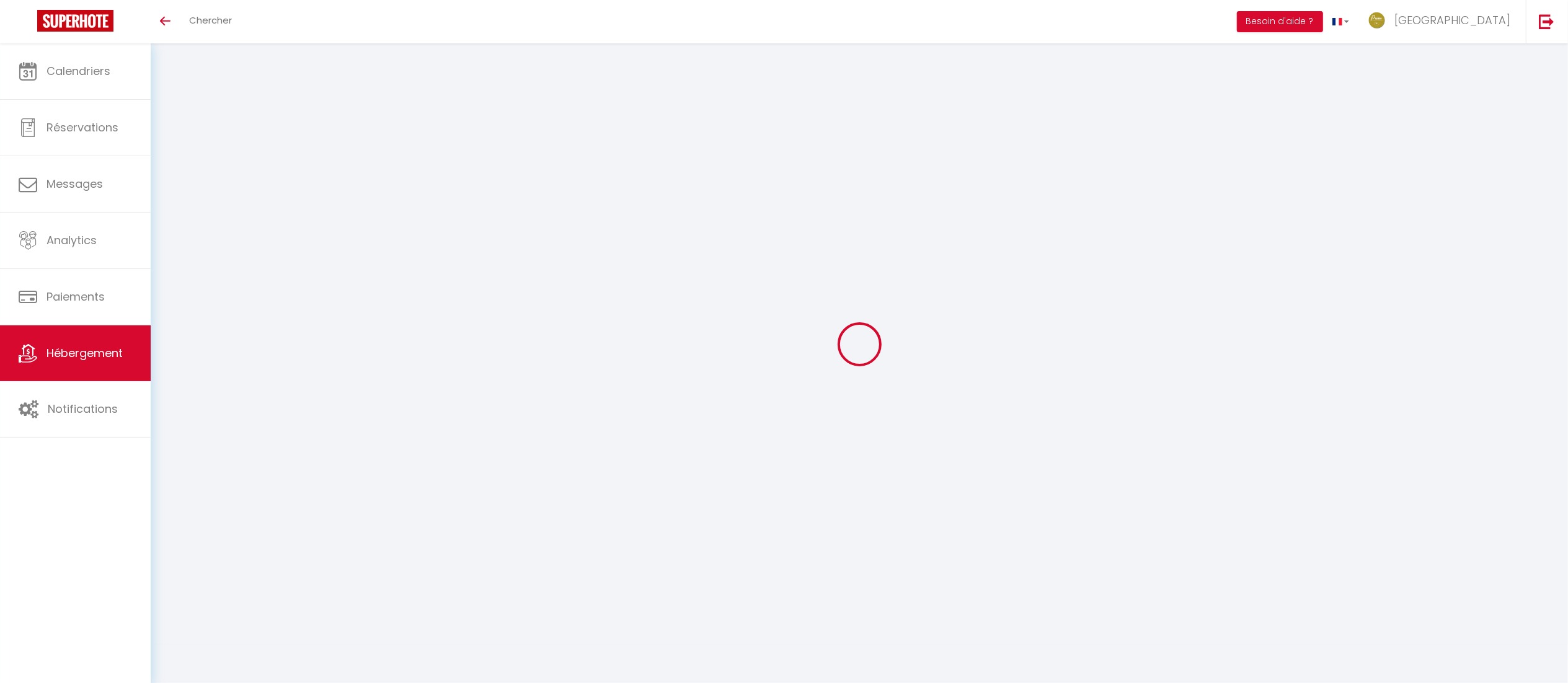
select select "10104-1412169557410743300"
select select "+ 20 %"
select select "+ 30 %"
select select "365"
select select "well_reviewed_guests"
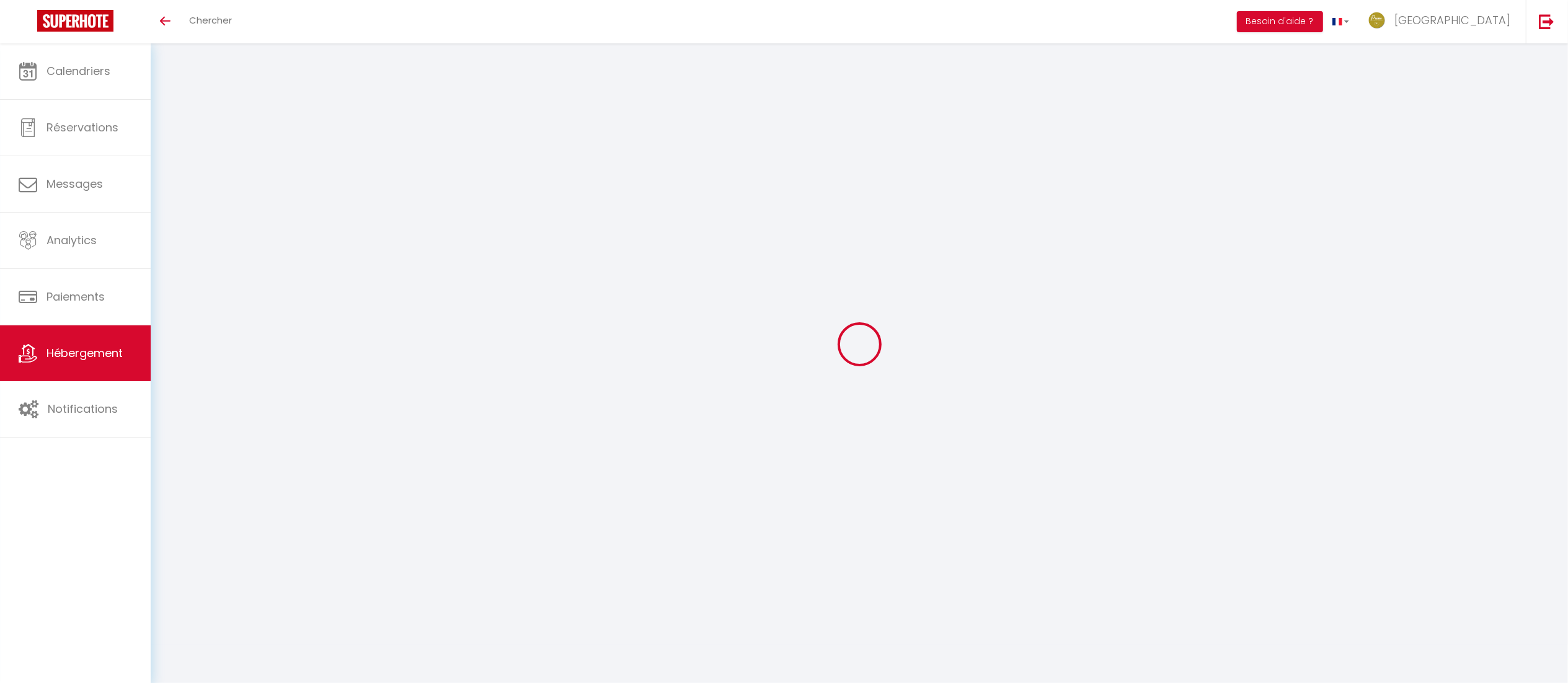
select select "EUR"
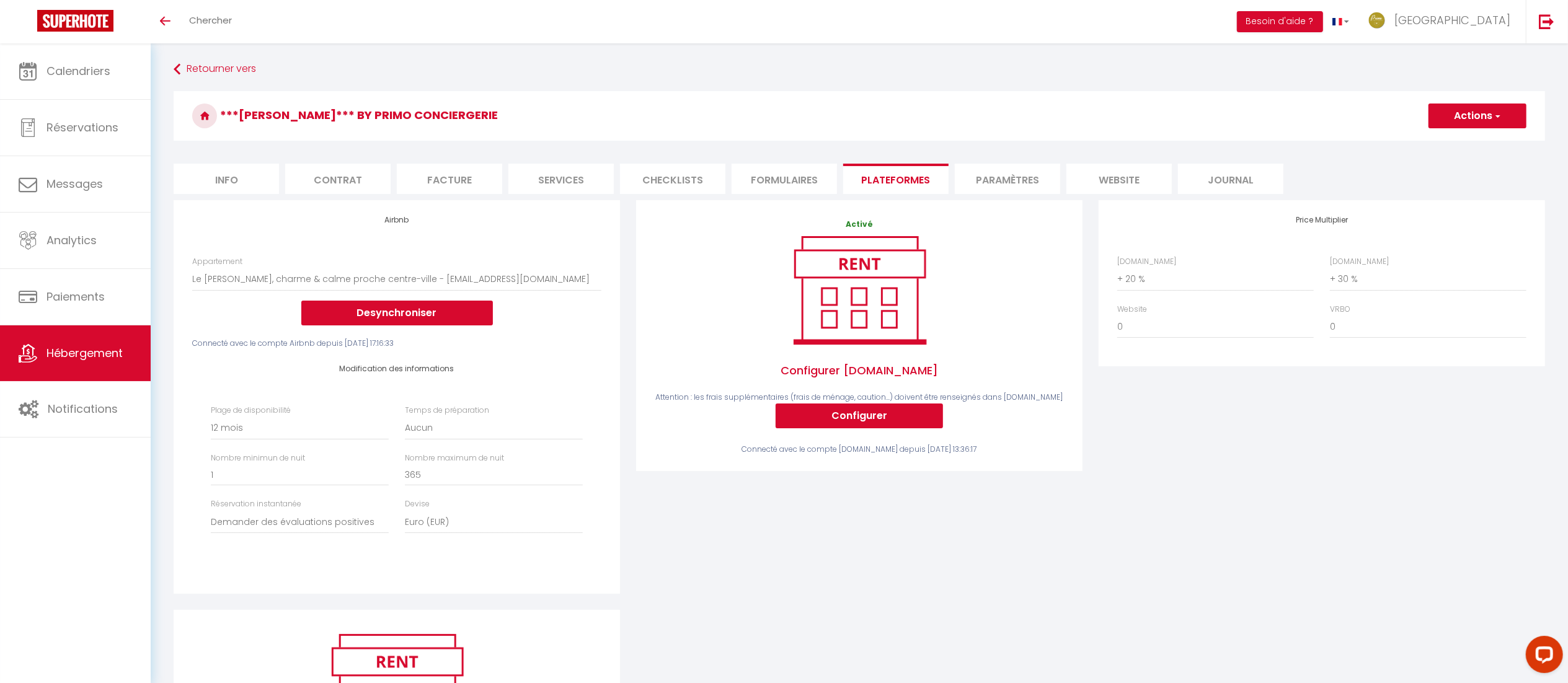
click at [63, 352] on span "Hébergement" at bounding box center [85, 352] width 77 height 15
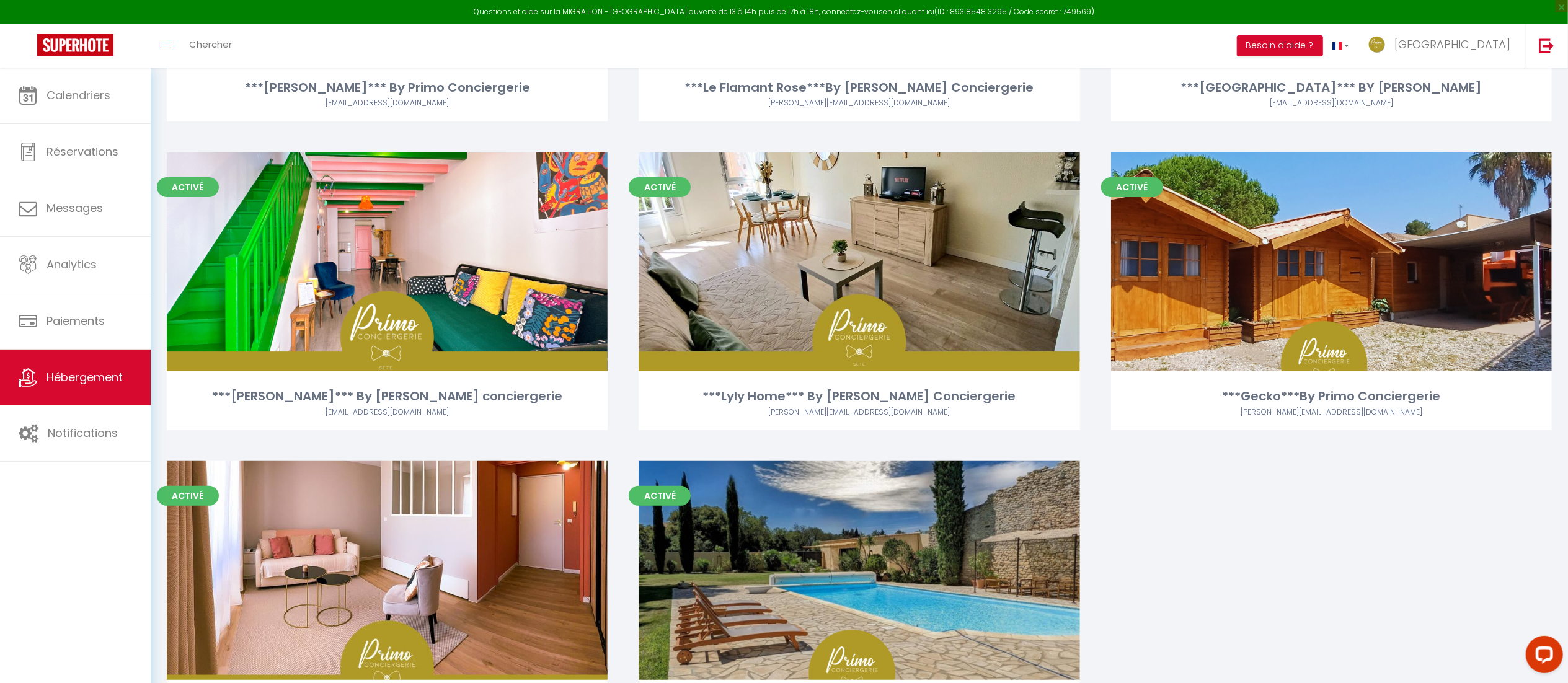
scroll to position [489, 0]
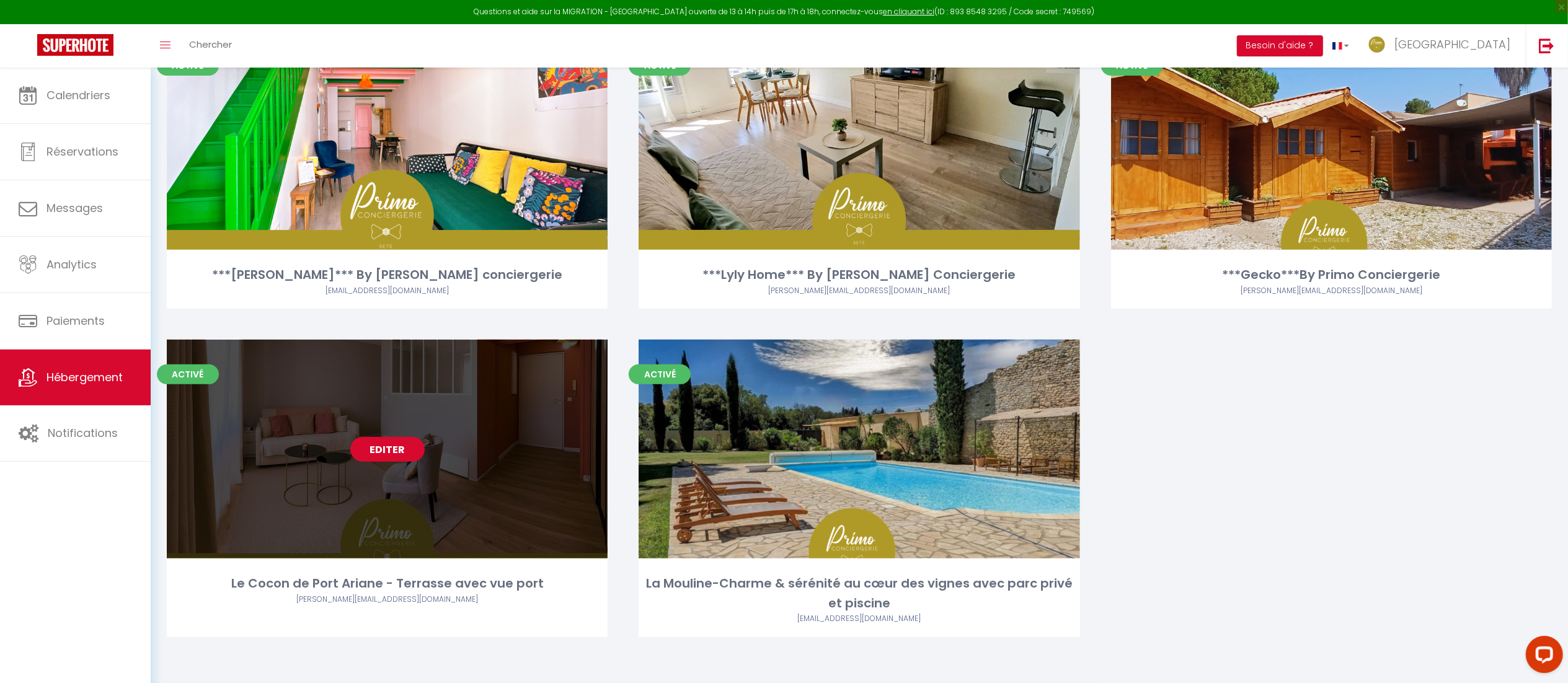
click at [412, 449] on link "Editer" at bounding box center [387, 449] width 74 height 25
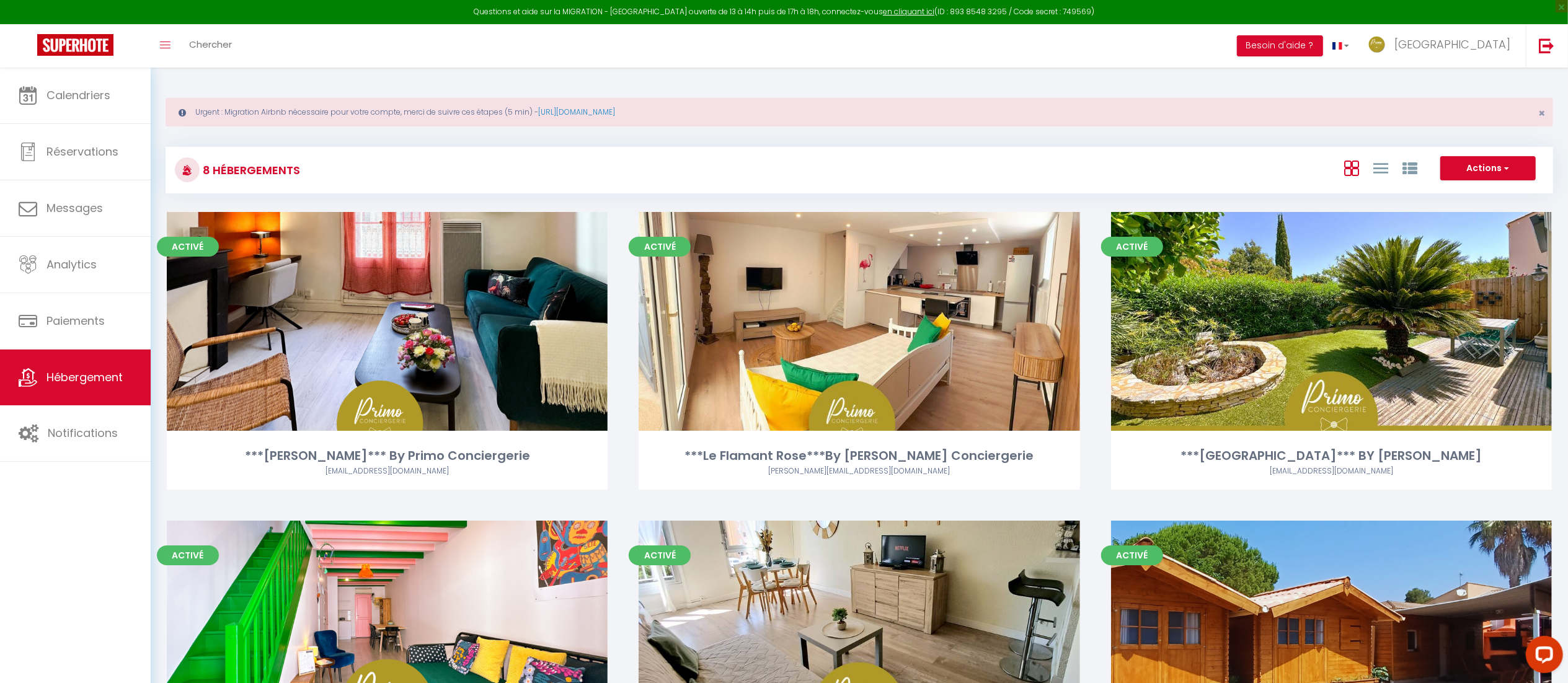
select select "3"
select select "2"
select select "1"
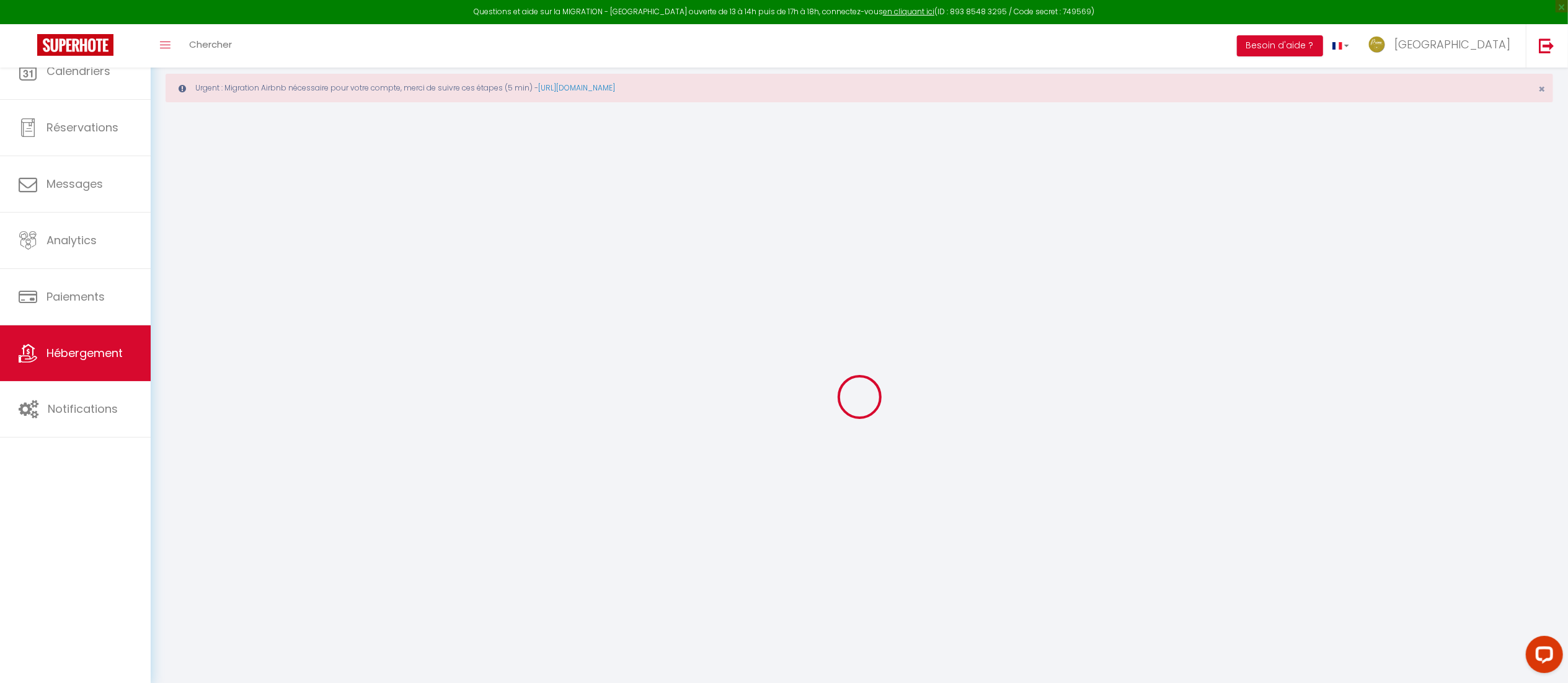
select select
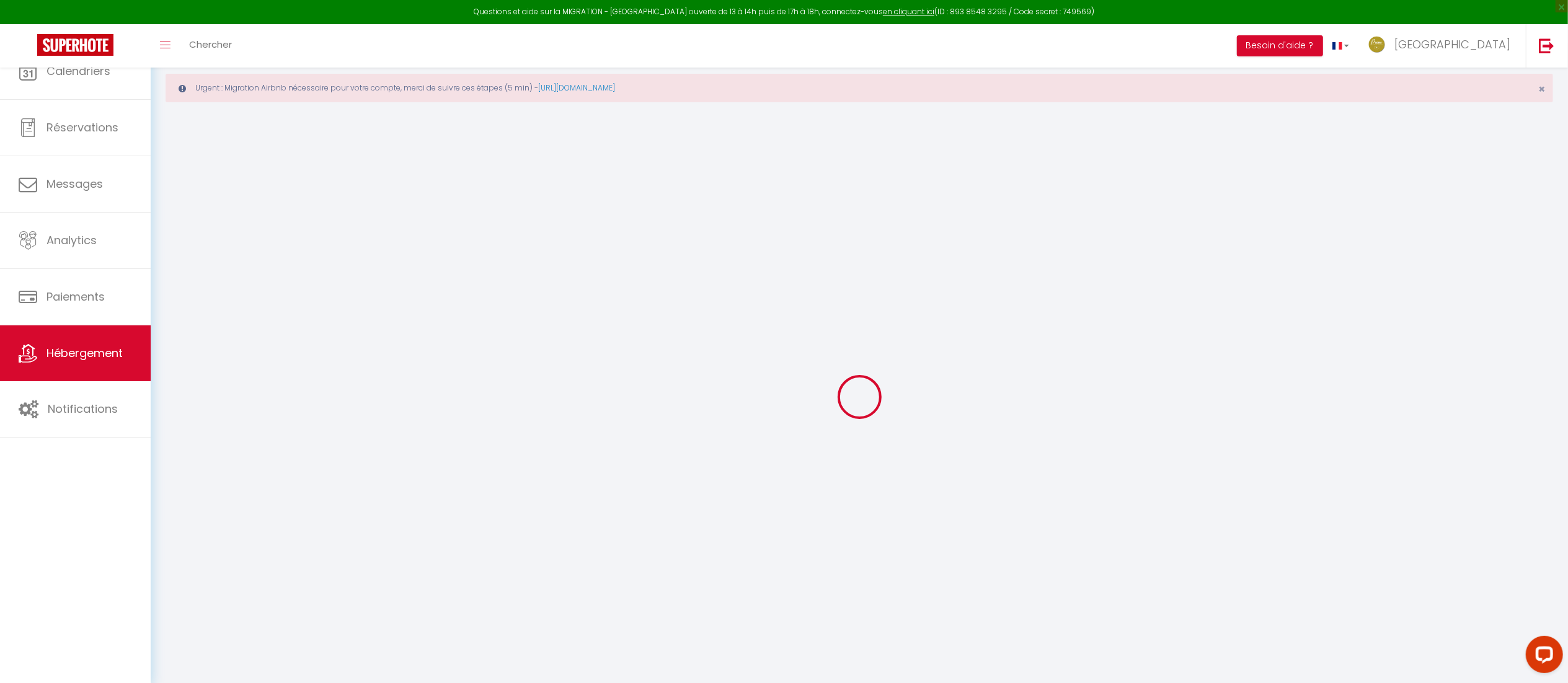
checkbox input "false"
select select
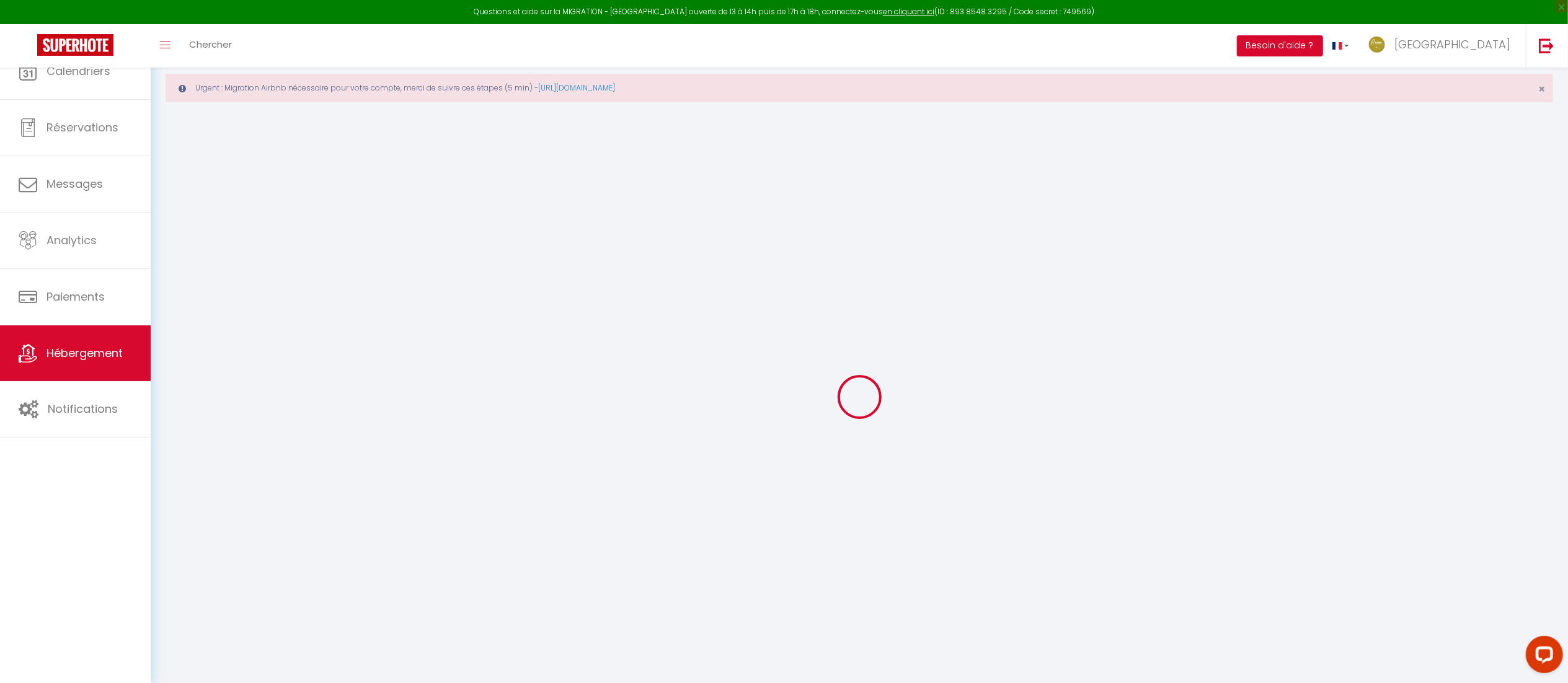
select select
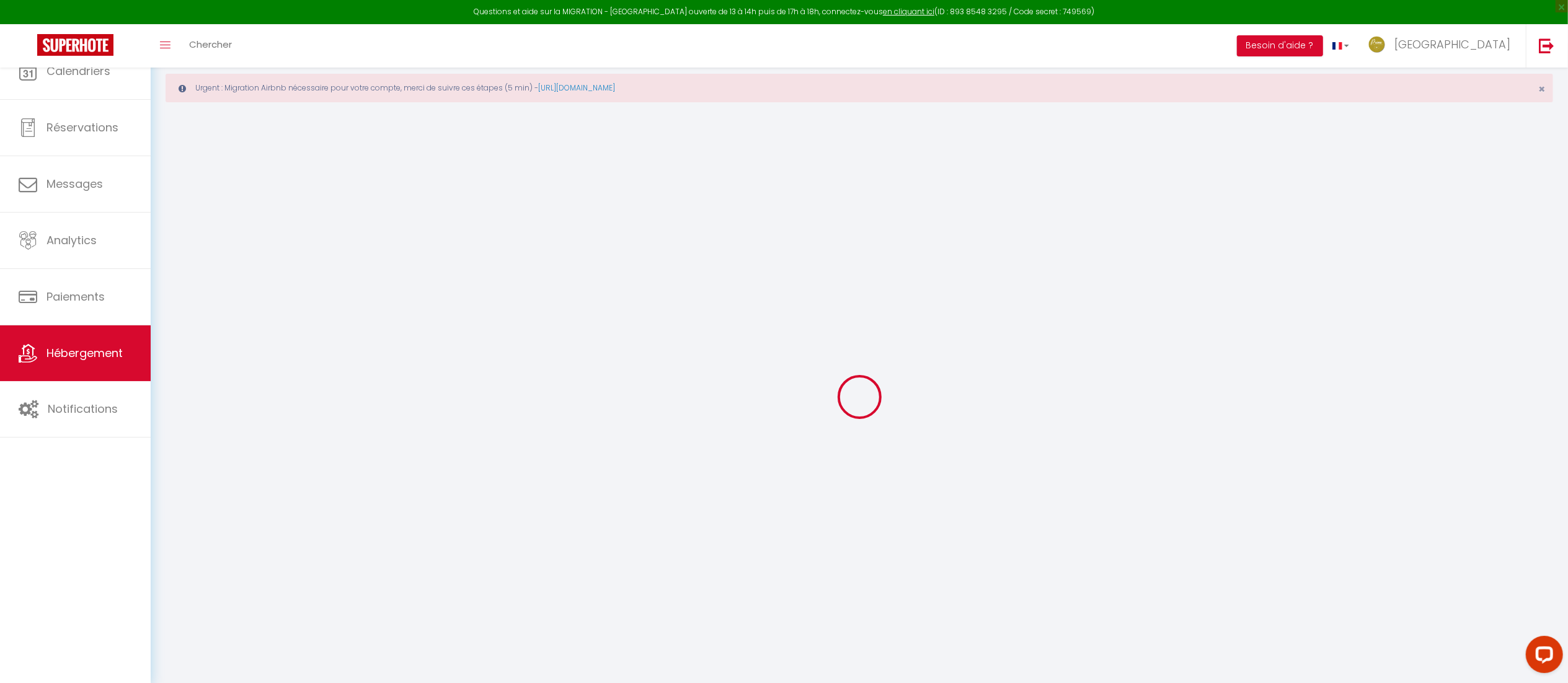
select select
checkbox input "false"
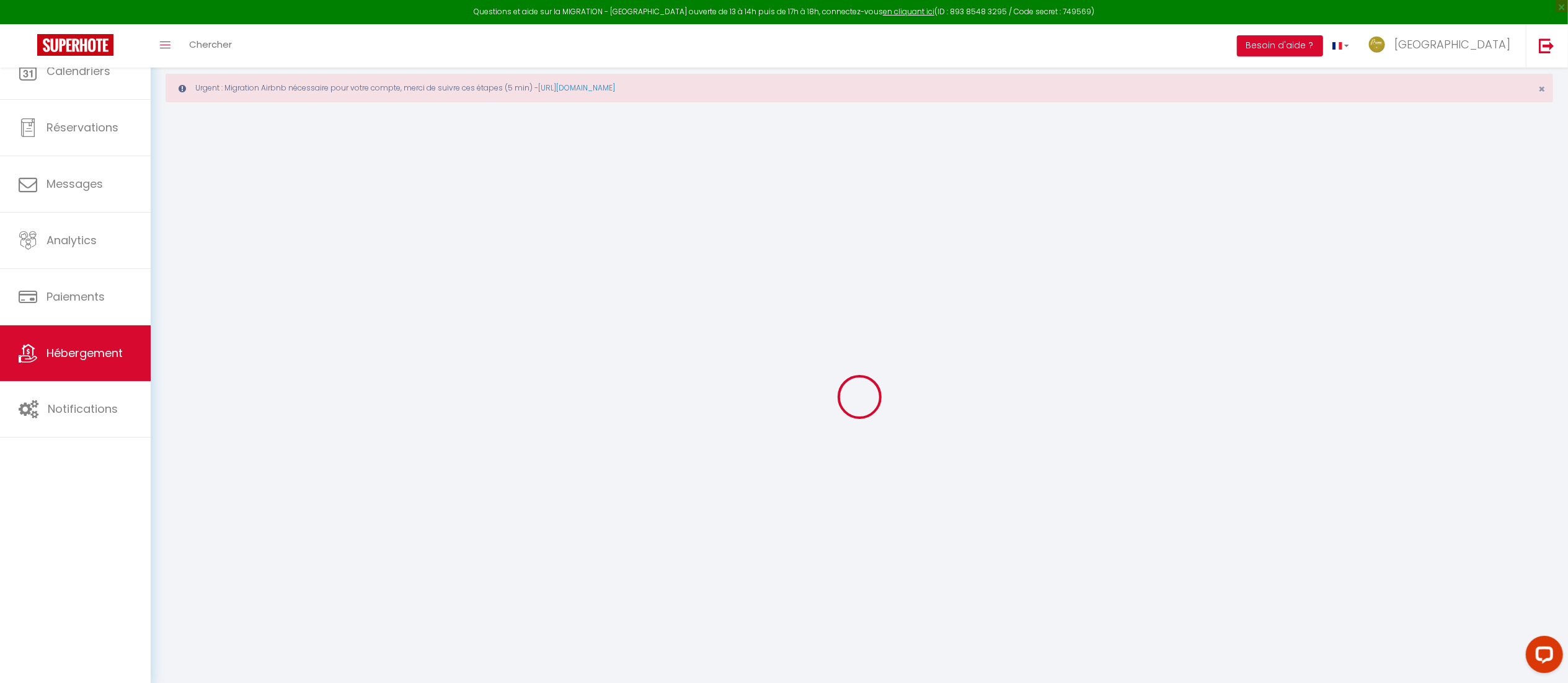
select select
select select "28"
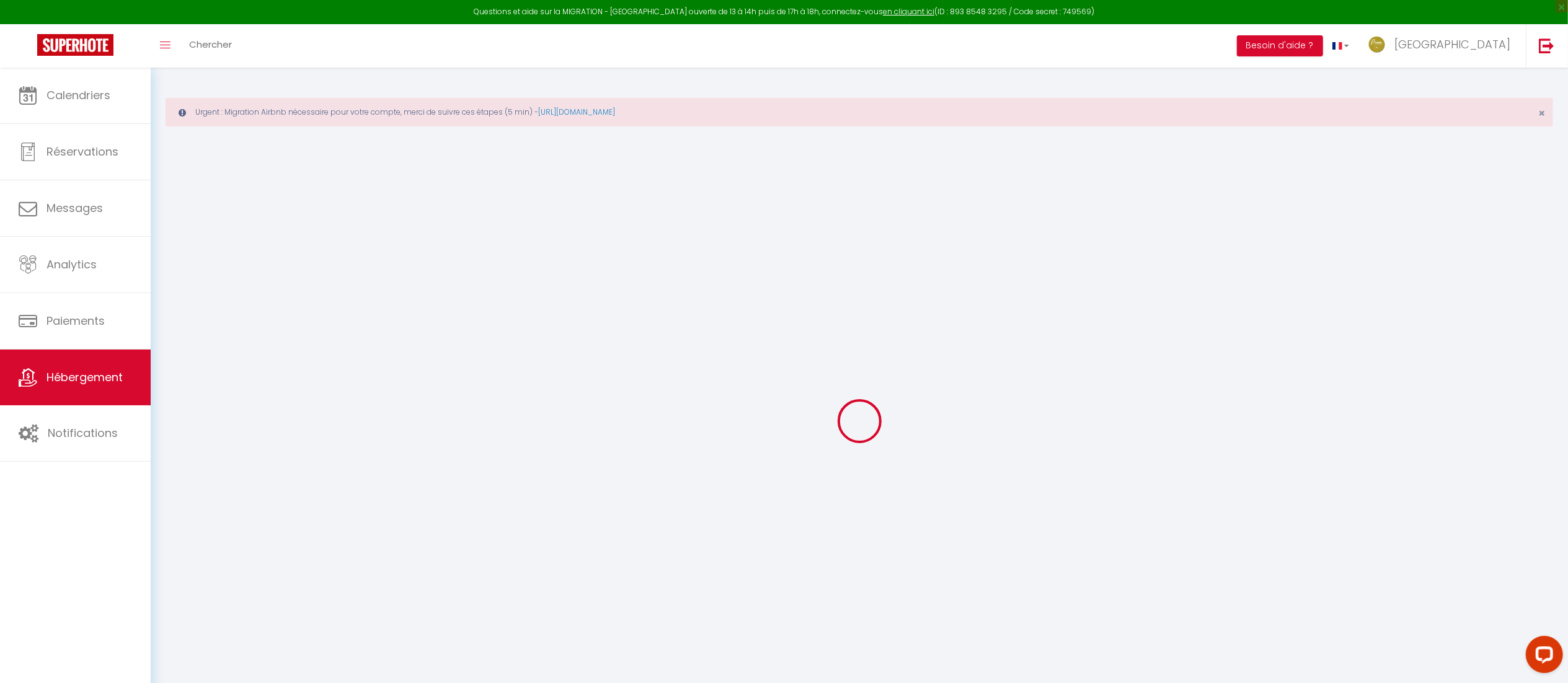
select select
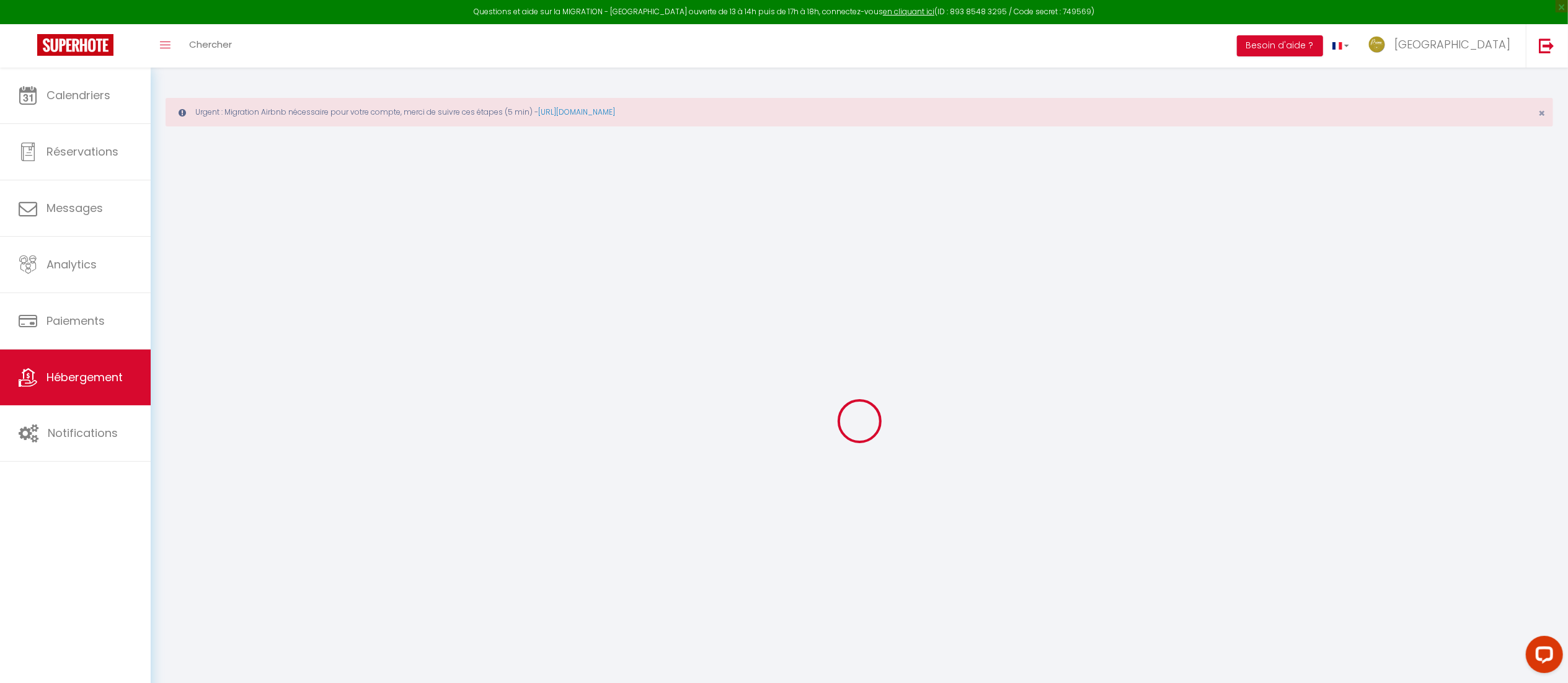
select select
checkbox input "false"
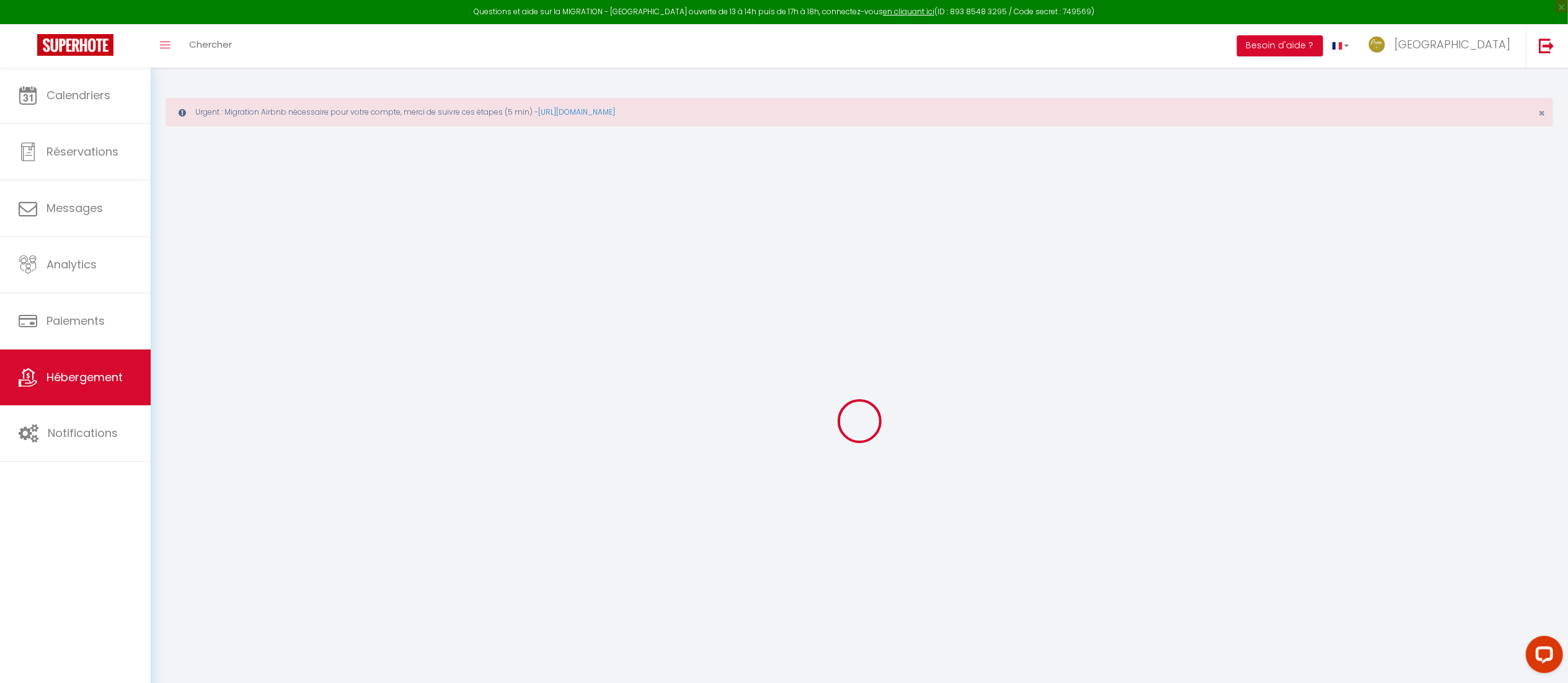
select select
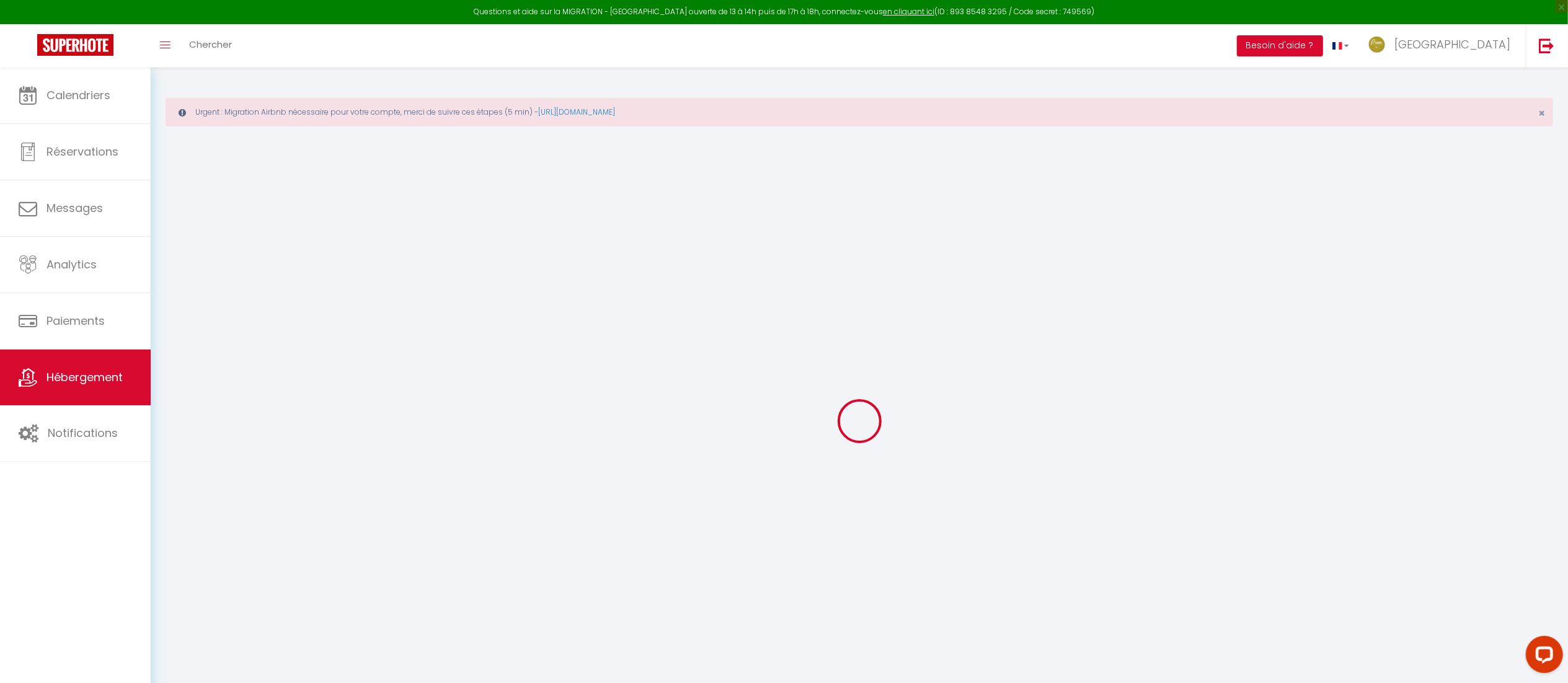
select select
checkbox input "false"
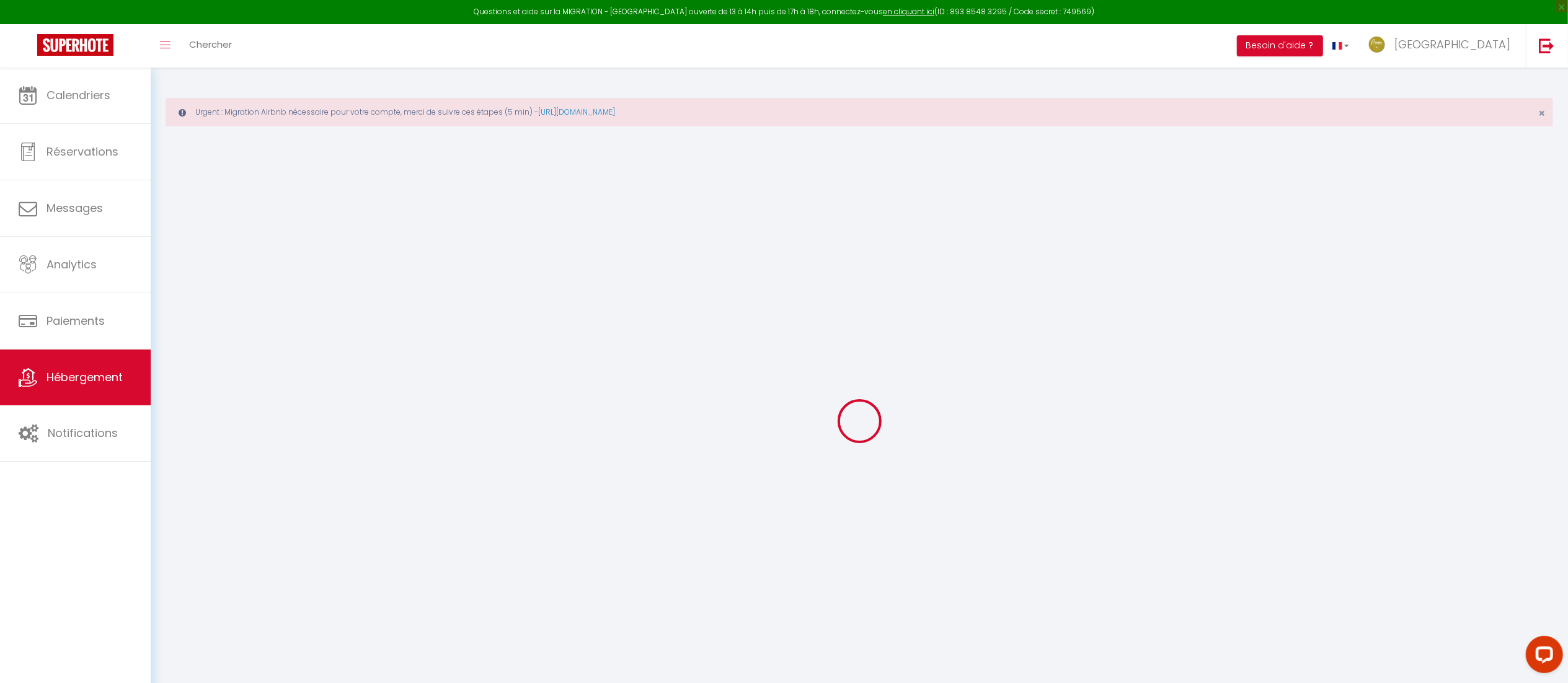
checkbox input "false"
select select
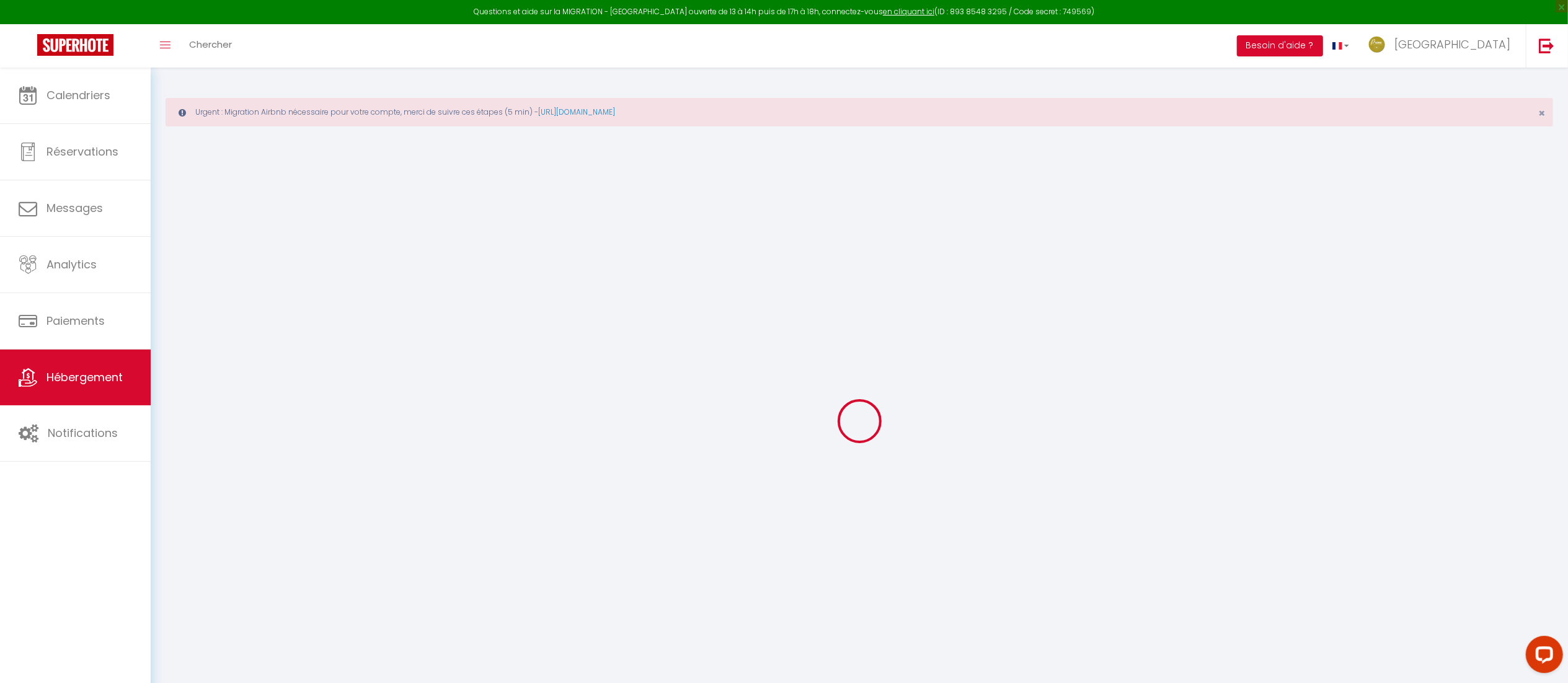
select select
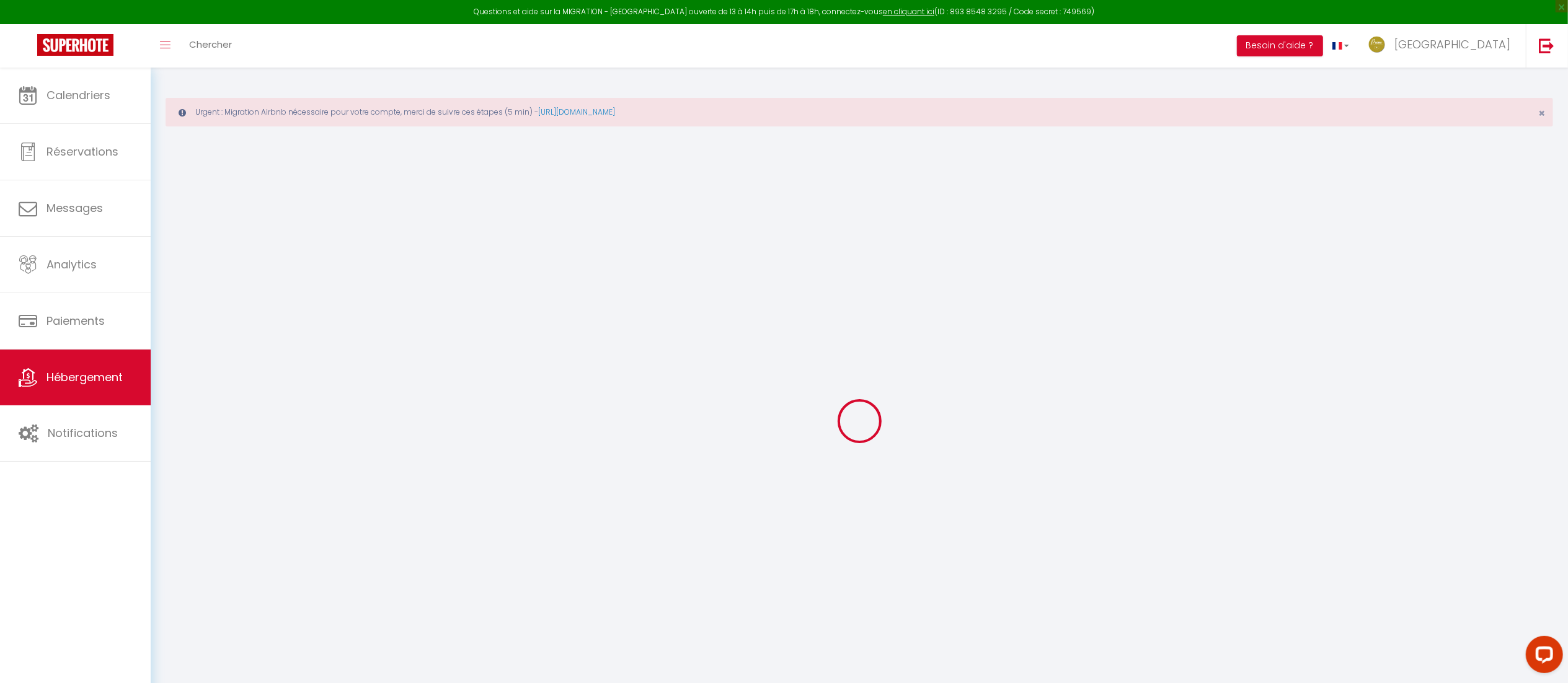
checkbox input "false"
select select
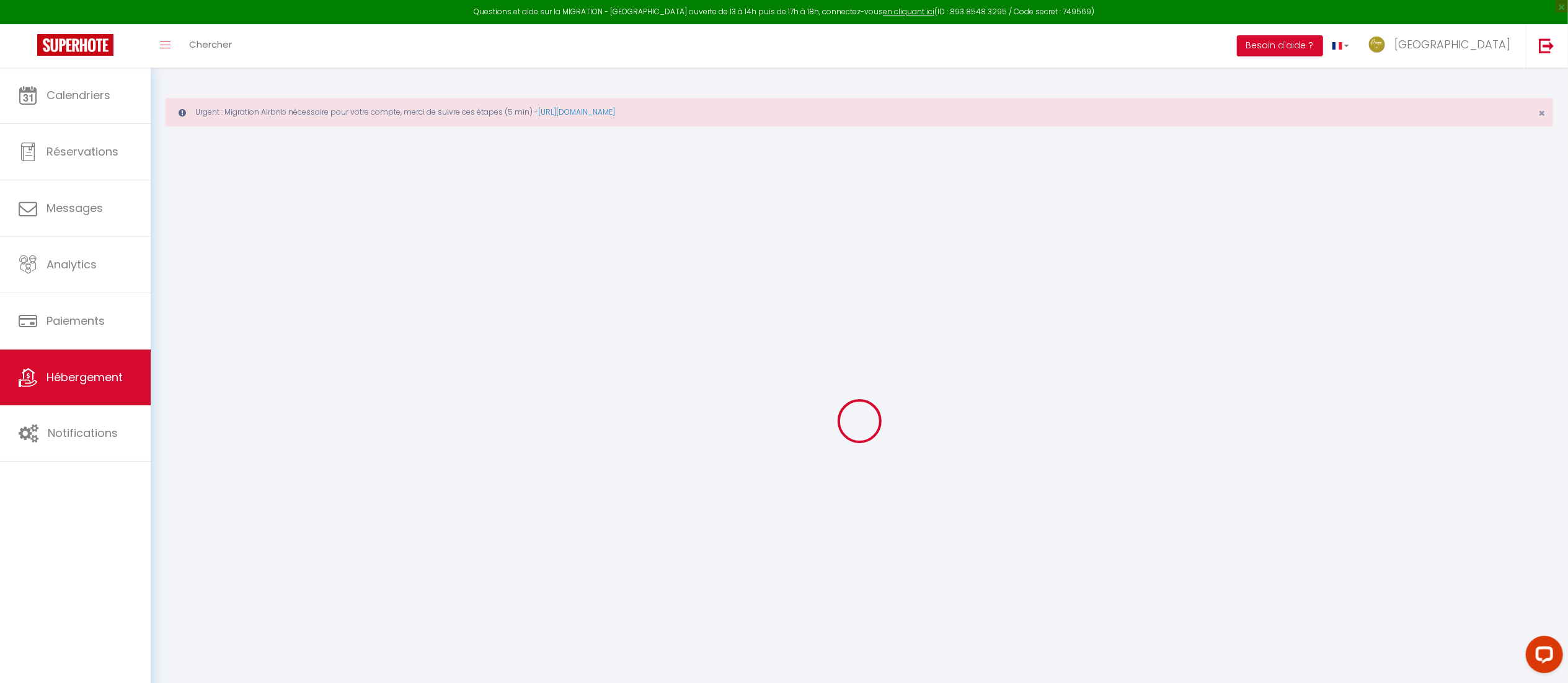
select select
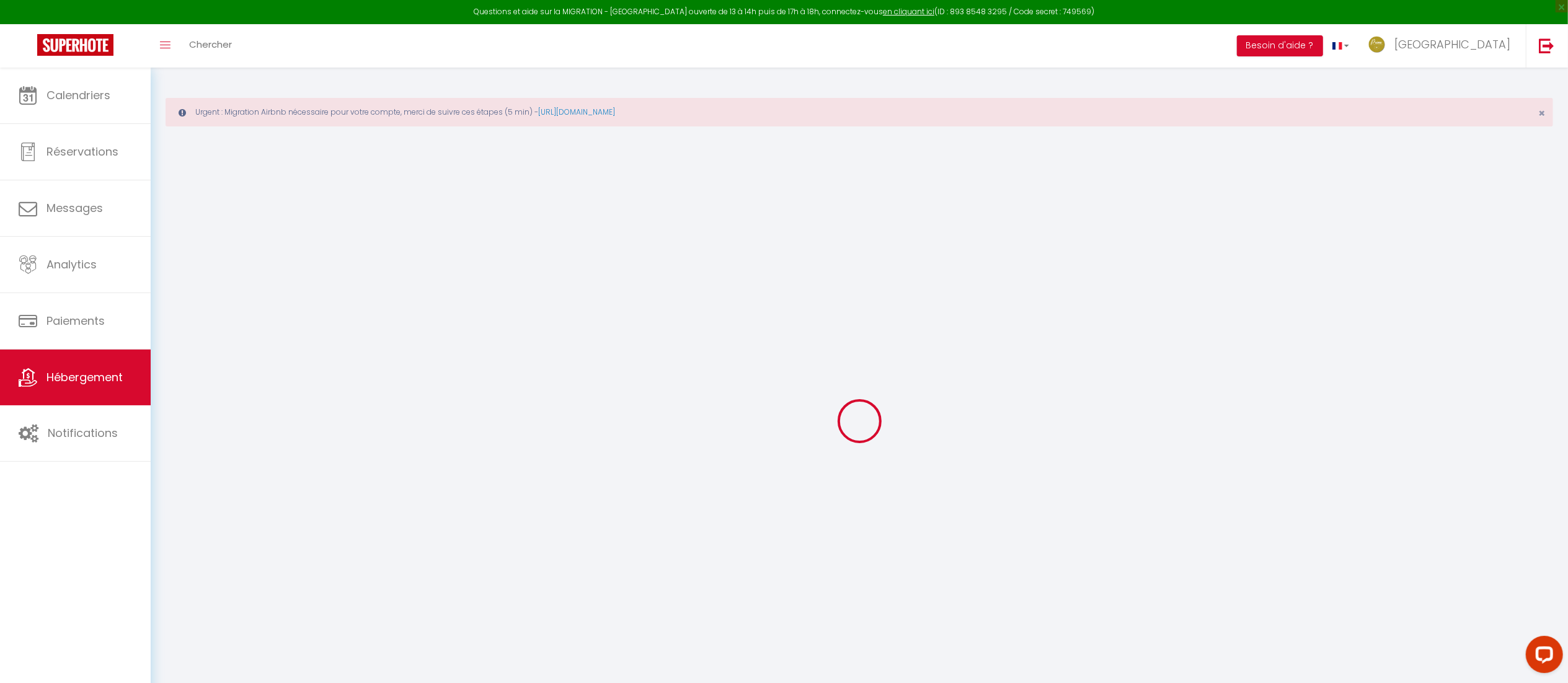
select select
checkbox input "false"
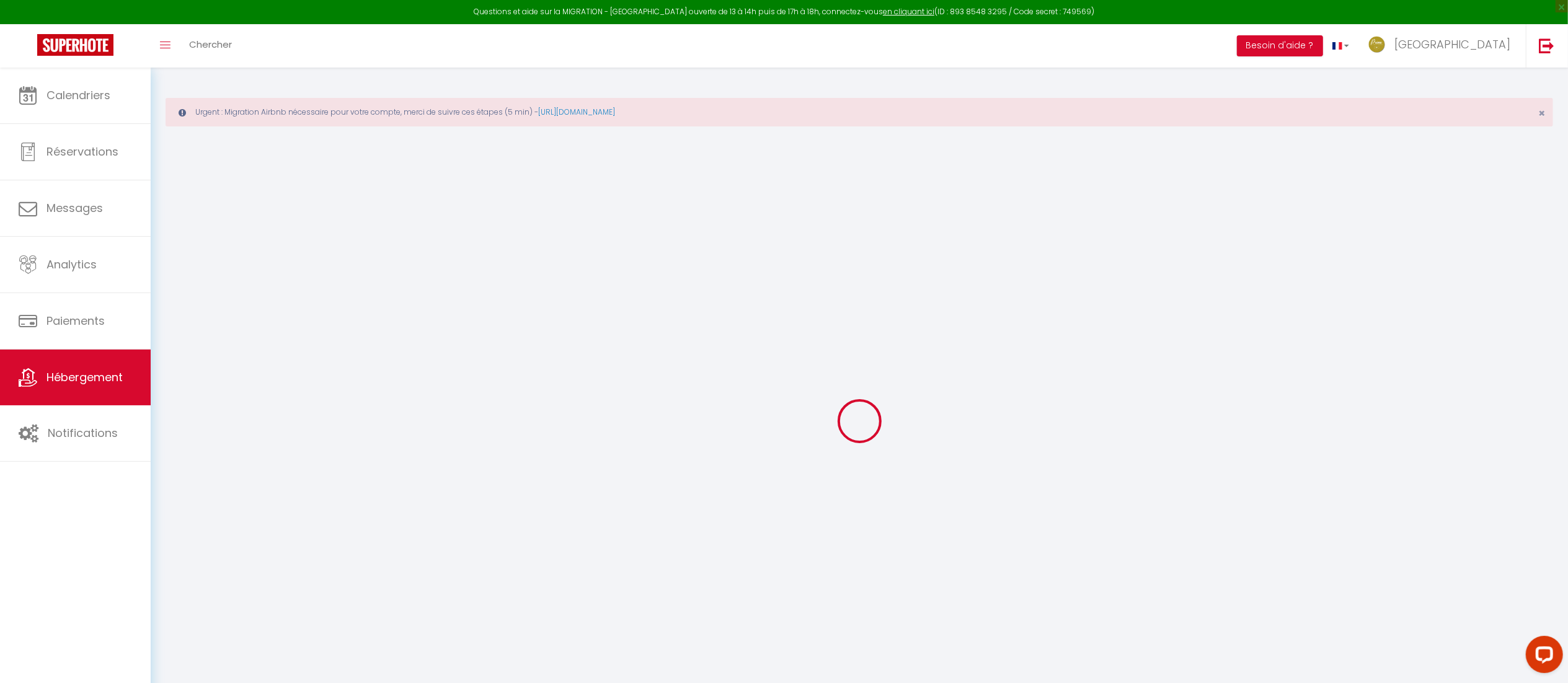
checkbox input "false"
select select
type input "Le Cocon de Port Ariane - Terrasse avec vue port"
type input "Isabelle"
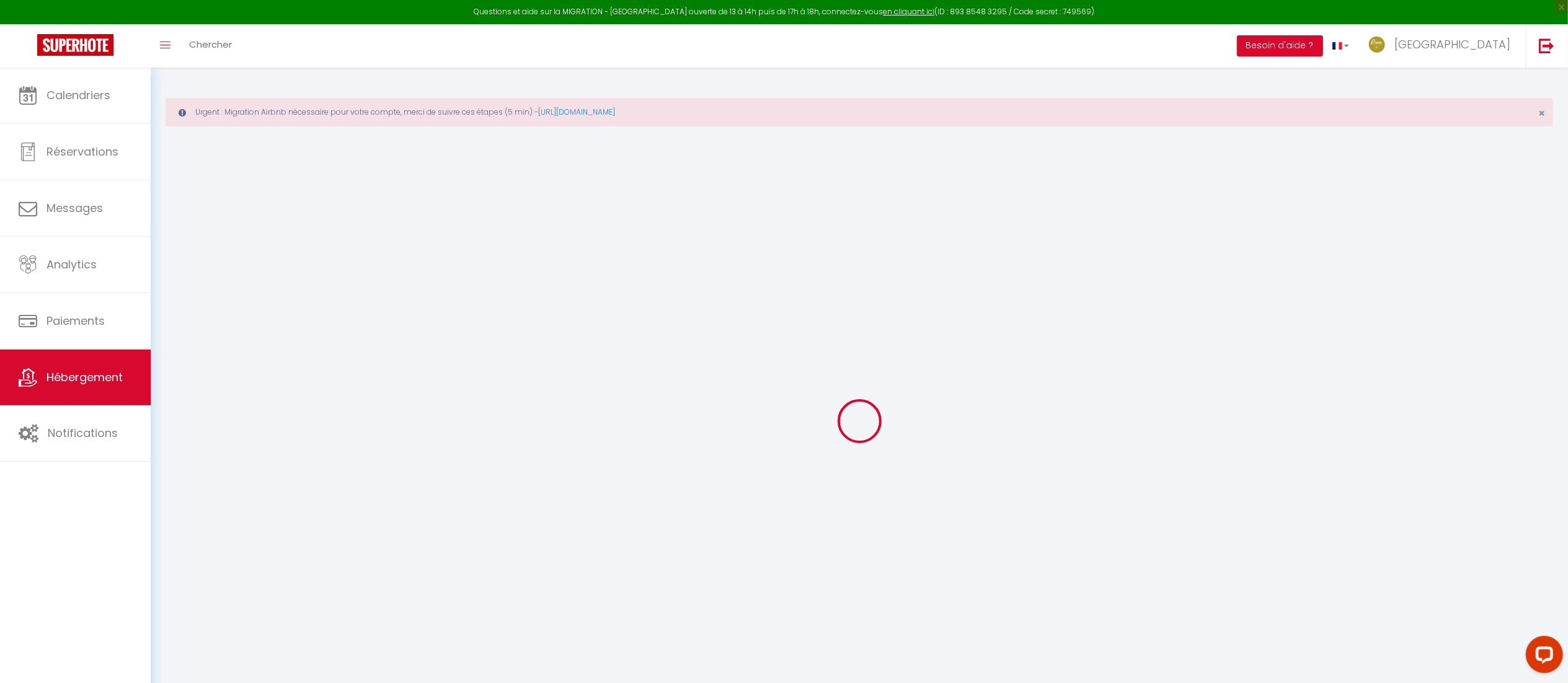
type input "GRENET"
select select "2"
type input "70"
type input "55"
type input "7.20"
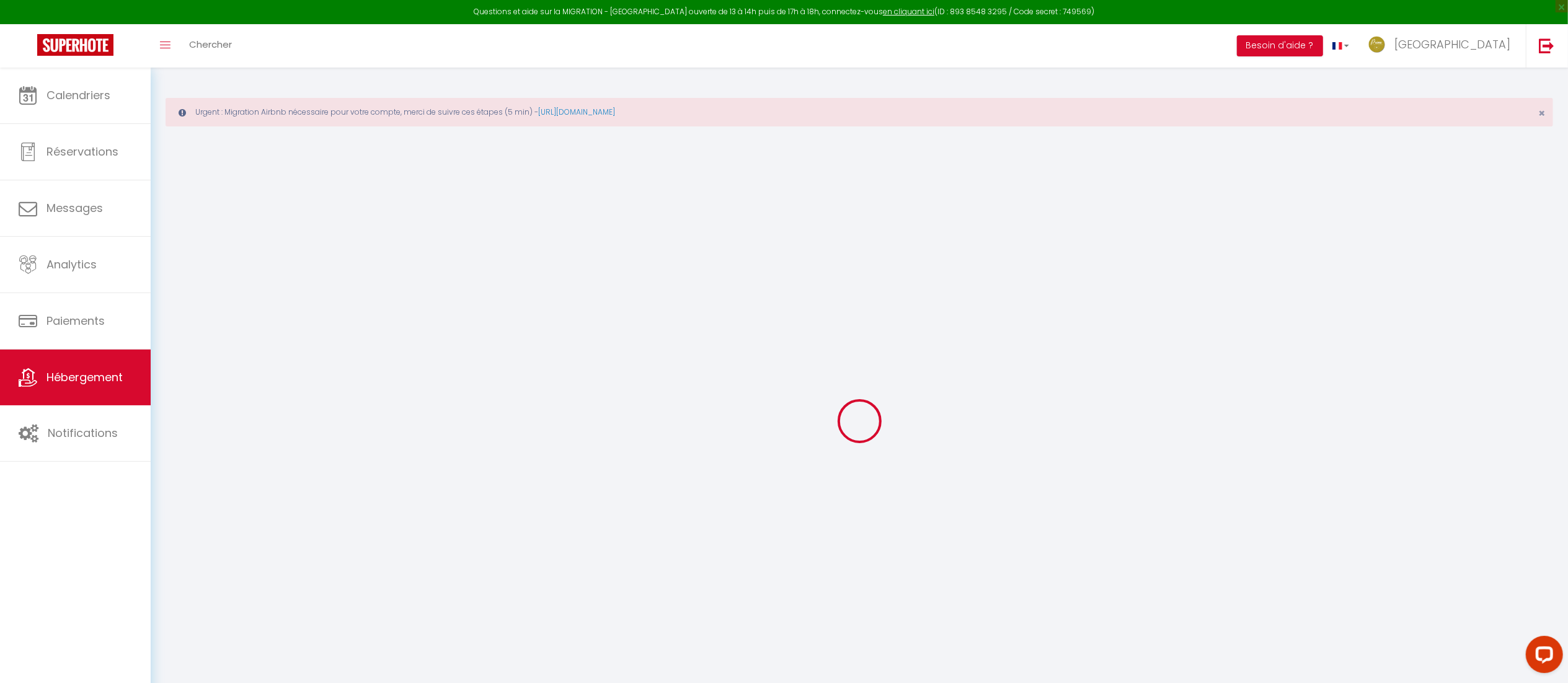
type input "4.60"
type input "200"
select select
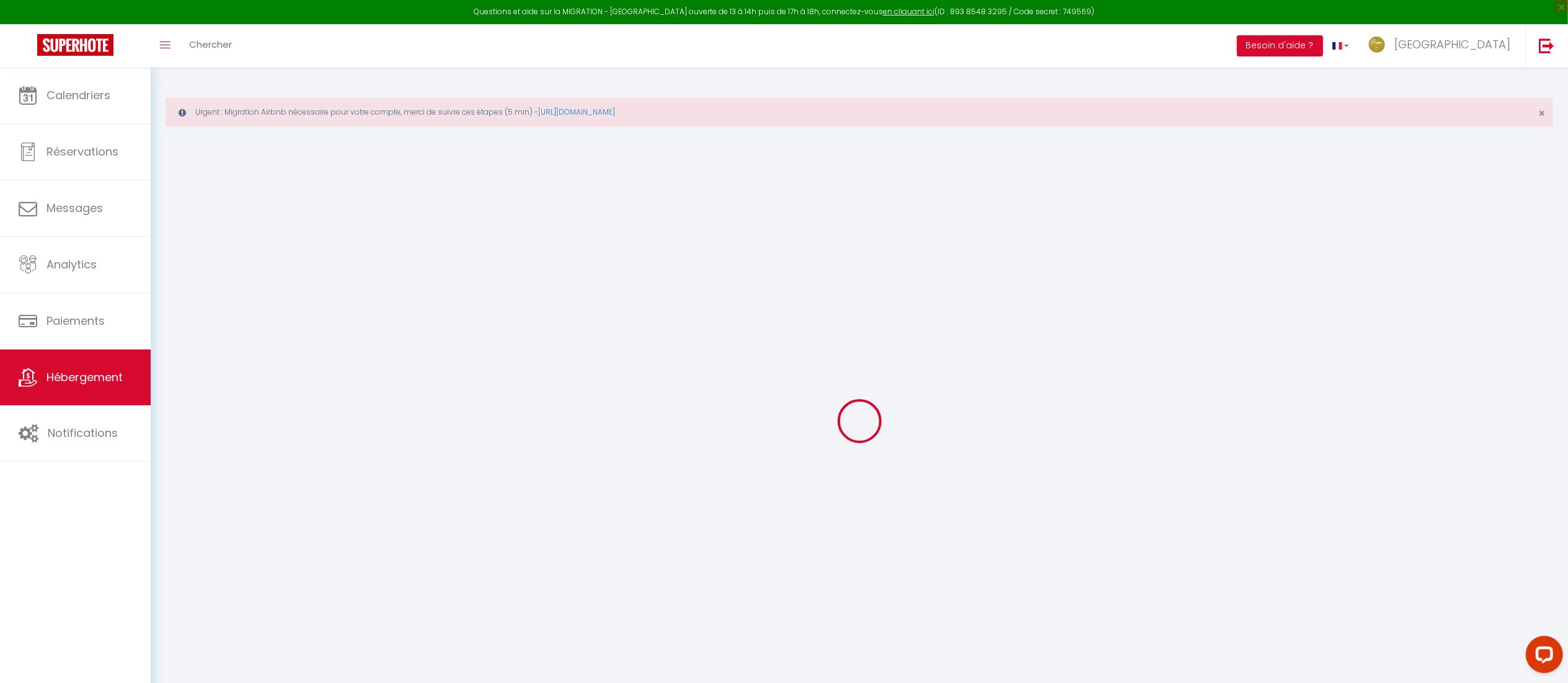
select select
type input "VILLA DOMITIA - 4 RUE DES CONSULS"
type input "34970"
type input "Lattes"
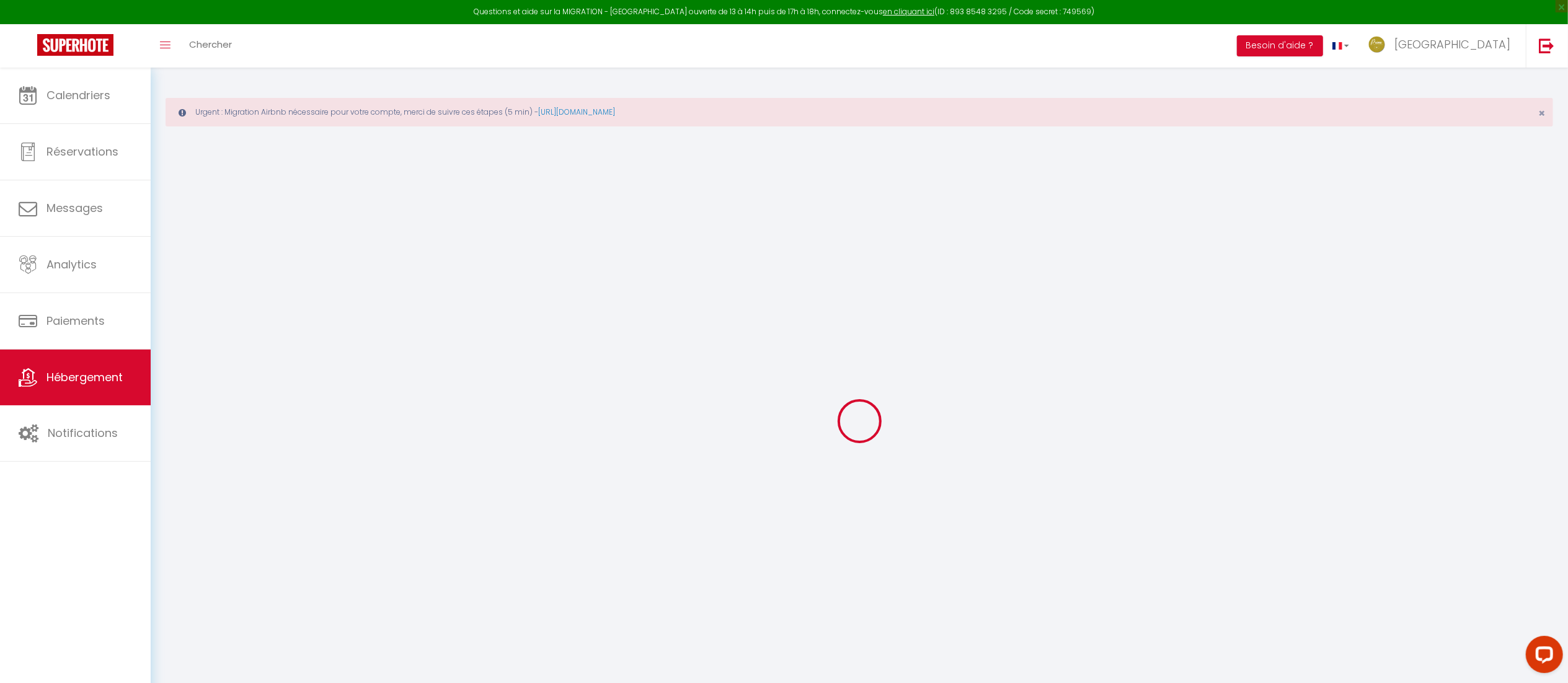
type input "[EMAIL_ADDRESS][DOMAIN_NAME]"
select select
checkbox input "false"
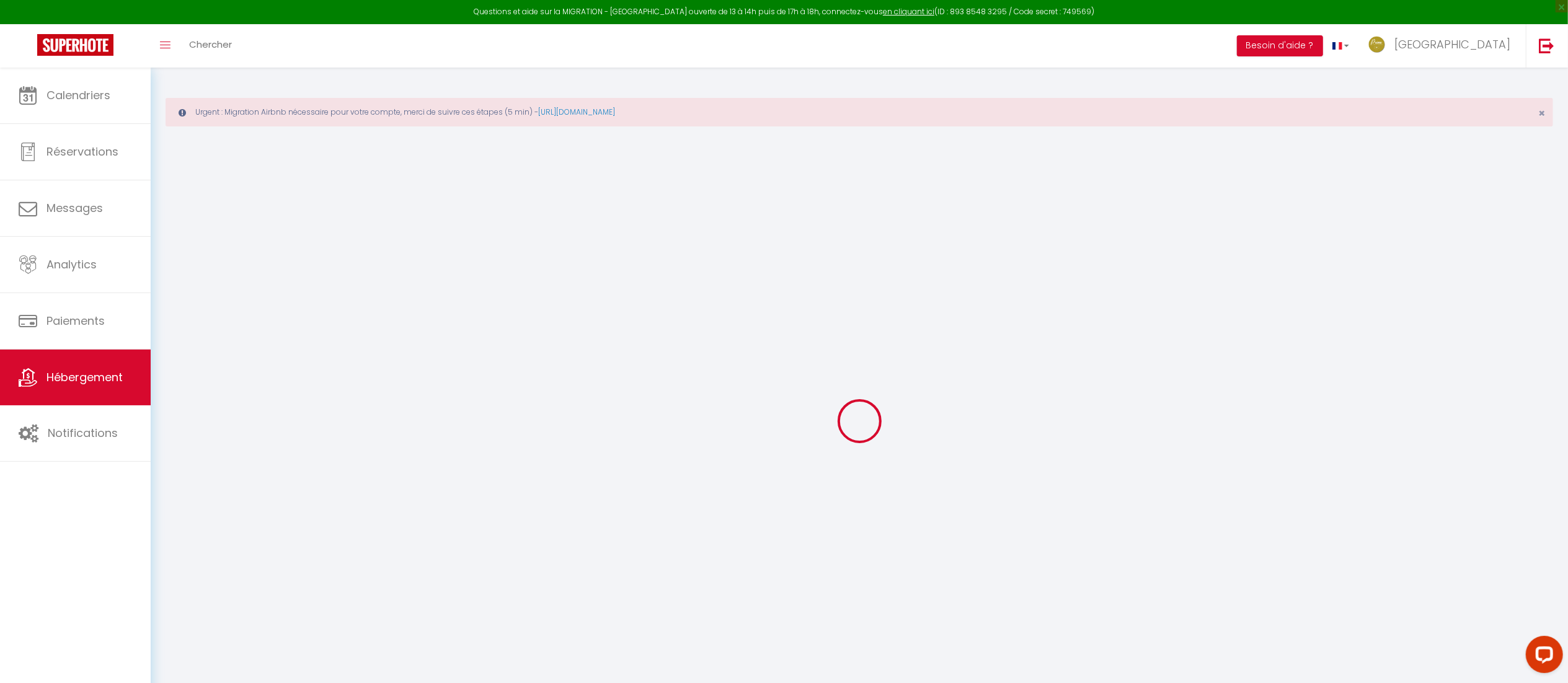
checkbox input "false"
radio input "true"
type input "55"
type input "0"
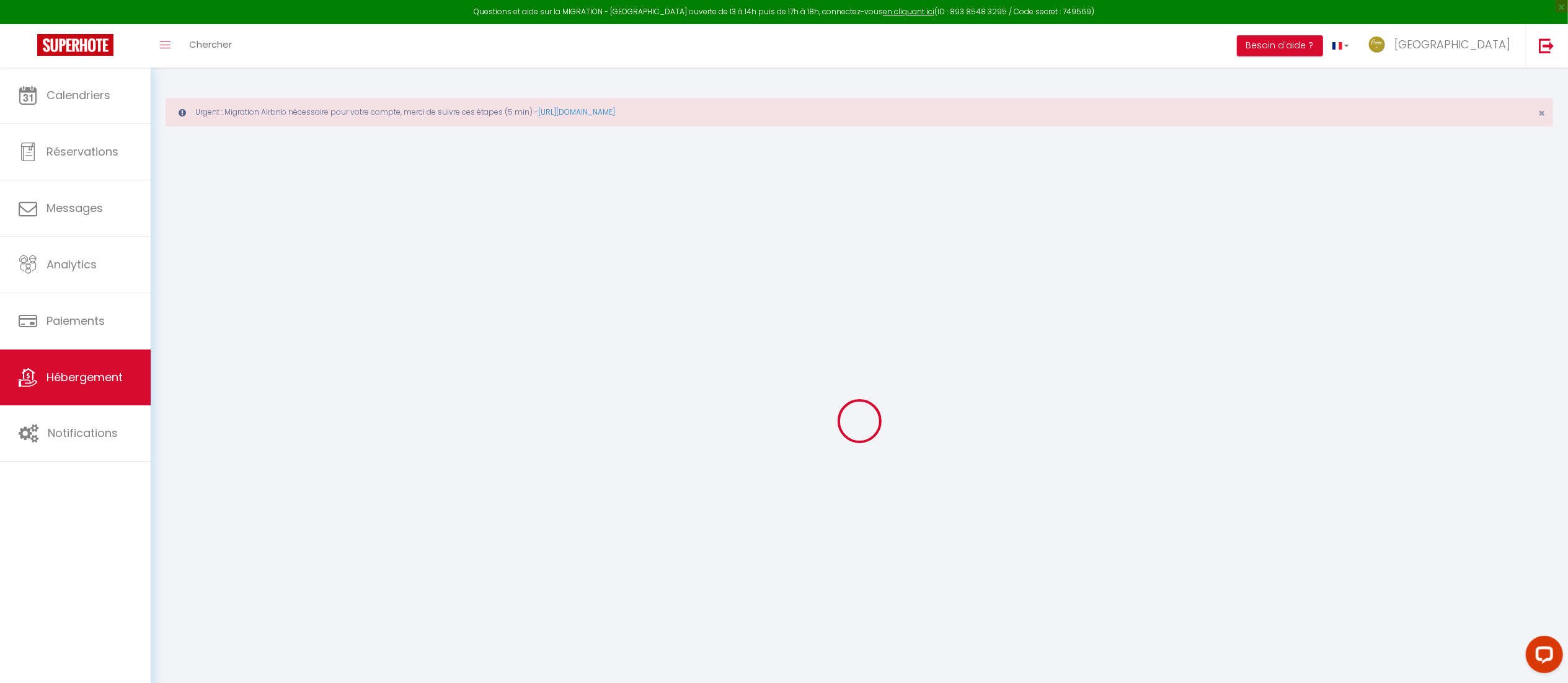
type input "0"
select select
checkbox input "false"
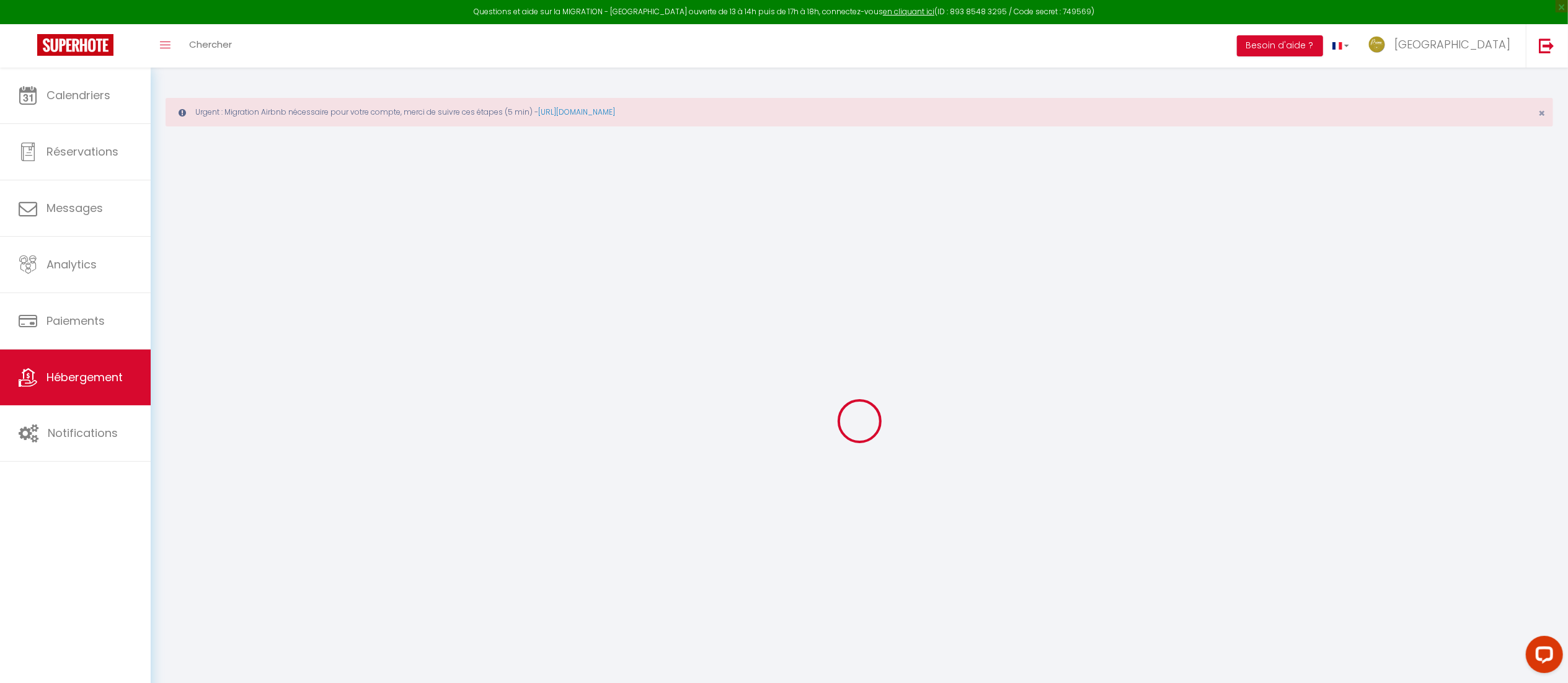
checkbox input "false"
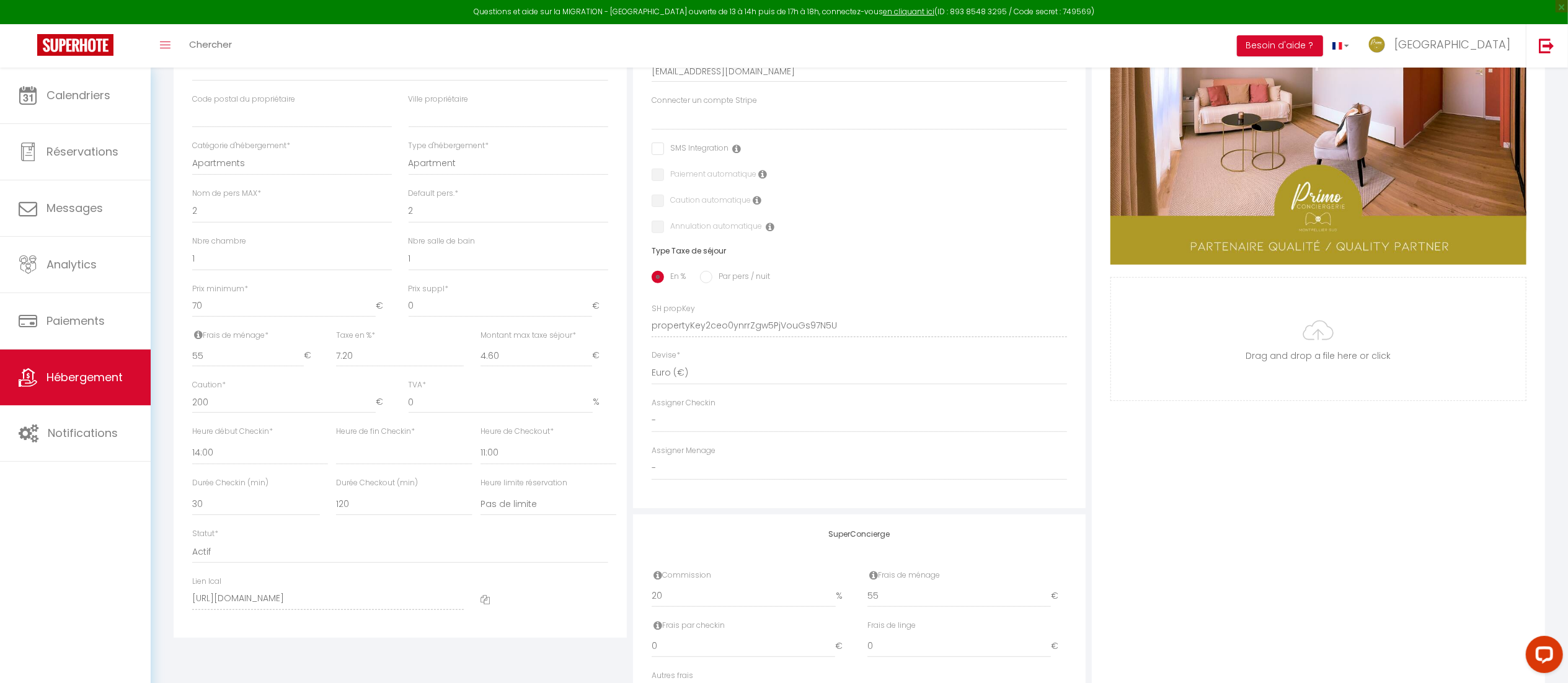
scroll to position [461, 0]
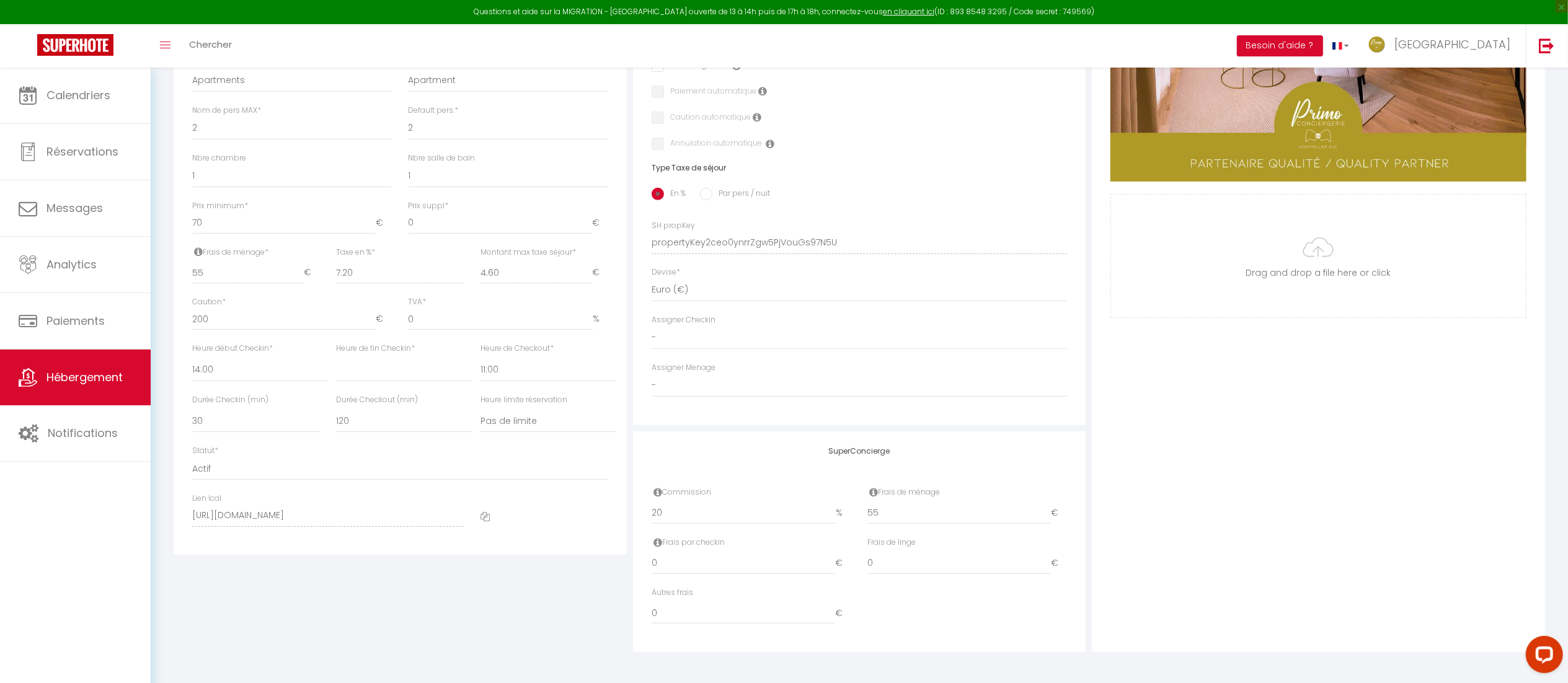
select select
checkbox input "false"
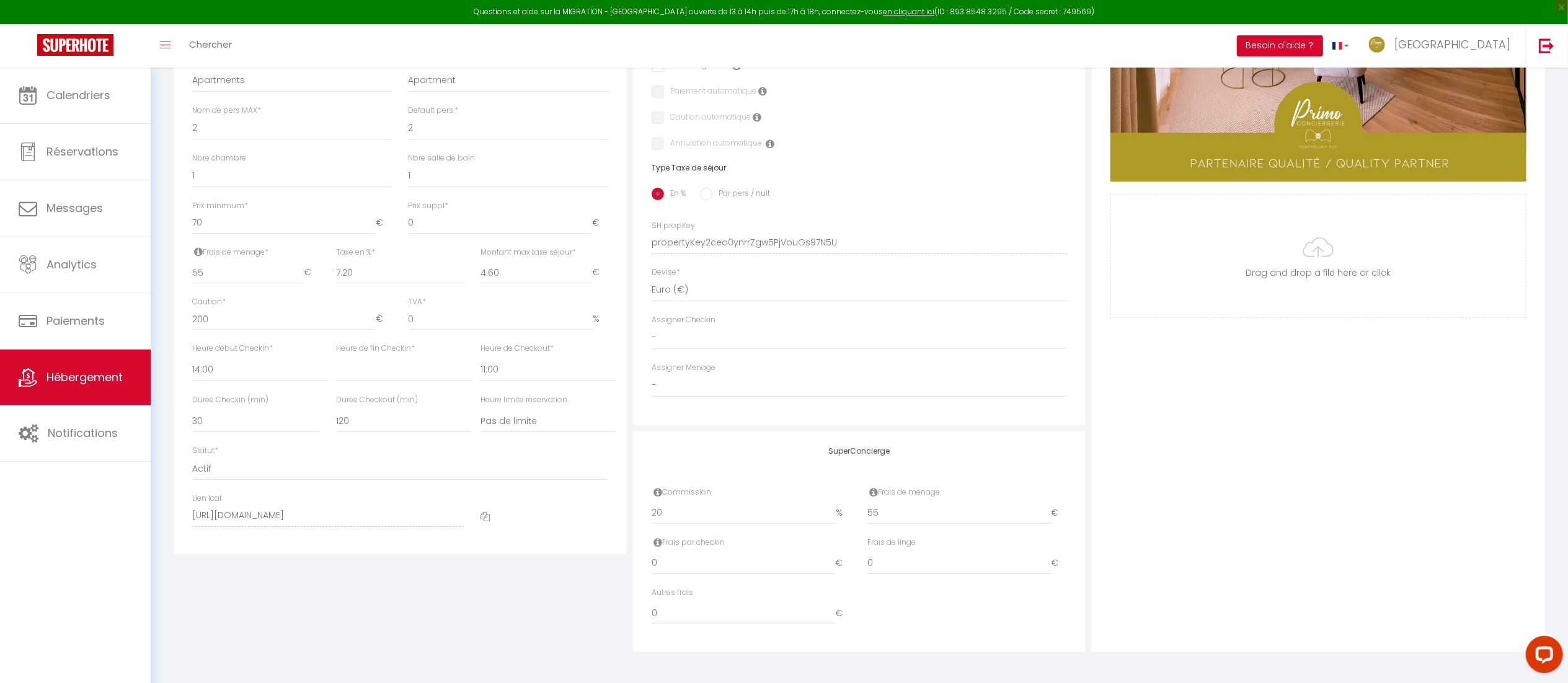
checkbox input "false"
click at [197, 372] on select "00:00 00:15 00:30 00:45 01:00 01:15 01:30 01:45 02:00 02:15 02:30 02:45 03:00" at bounding box center [260, 369] width 135 height 23
select select "16:00"
click at [192, 358] on select "00:00 00:15 00:30 00:45 01:00 01:15 01:30 01:45 02:00 02:15 02:30 02:45 03:00" at bounding box center [260, 369] width 135 height 23
select select
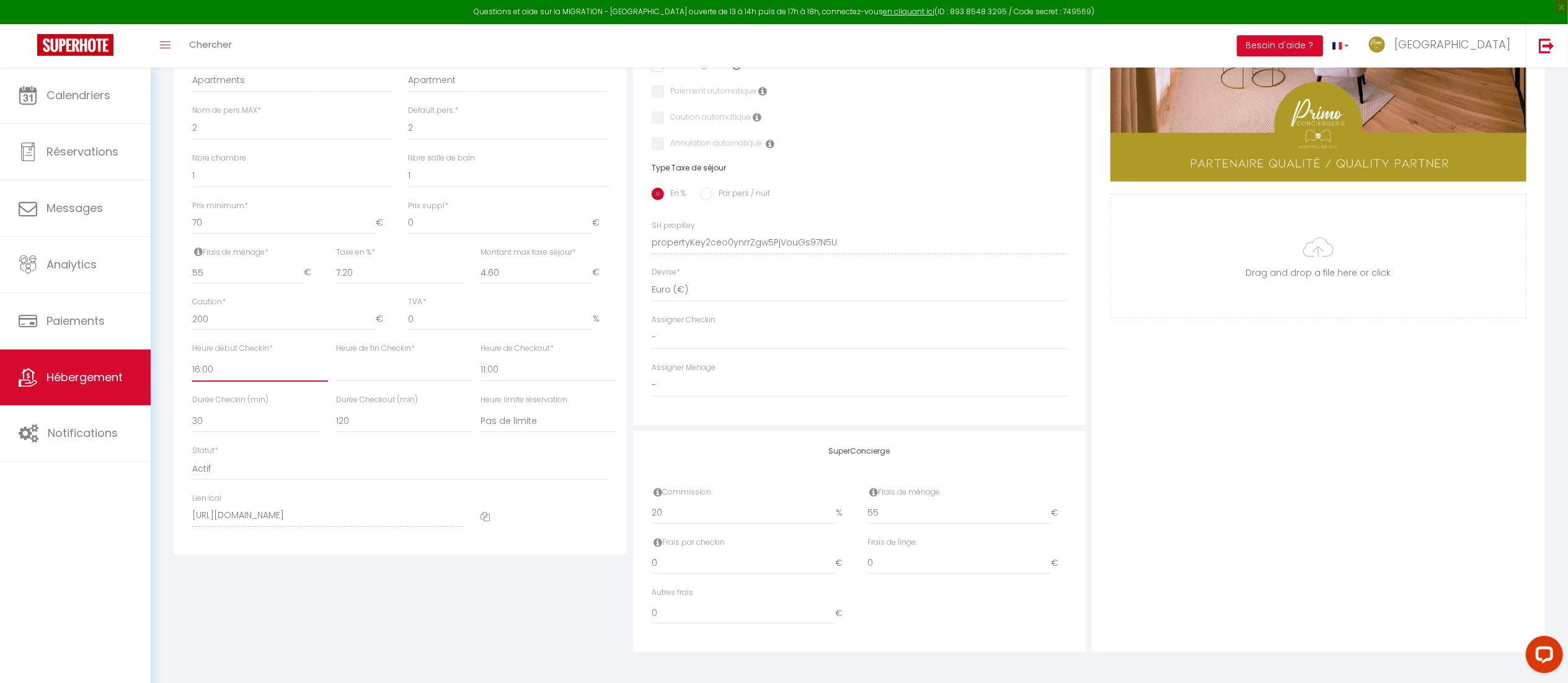
select select
checkbox input "false"
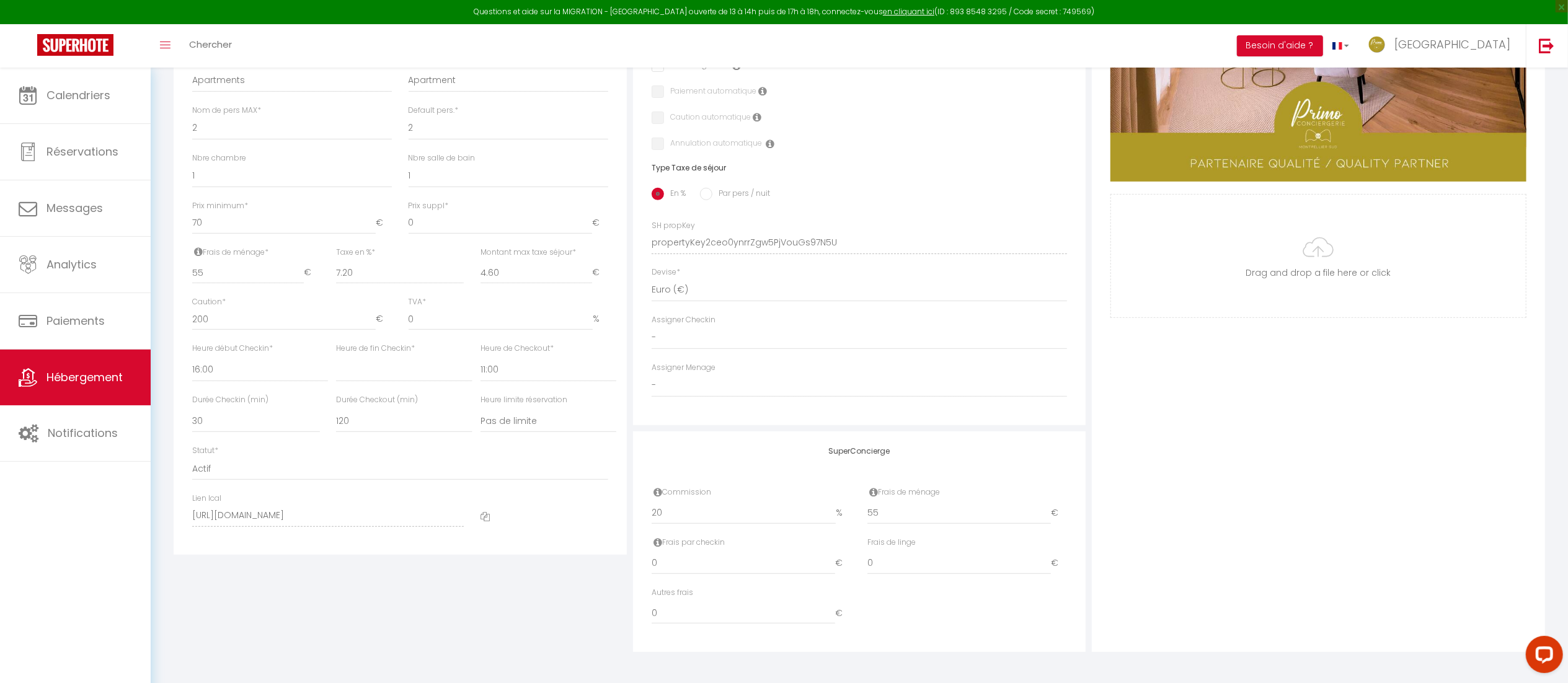
click at [1198, 404] on div "Photo Photo Supprimer Drag and drop a file here or click Ooops, something wrong…" at bounding box center [1318, 234] width 453 height 836
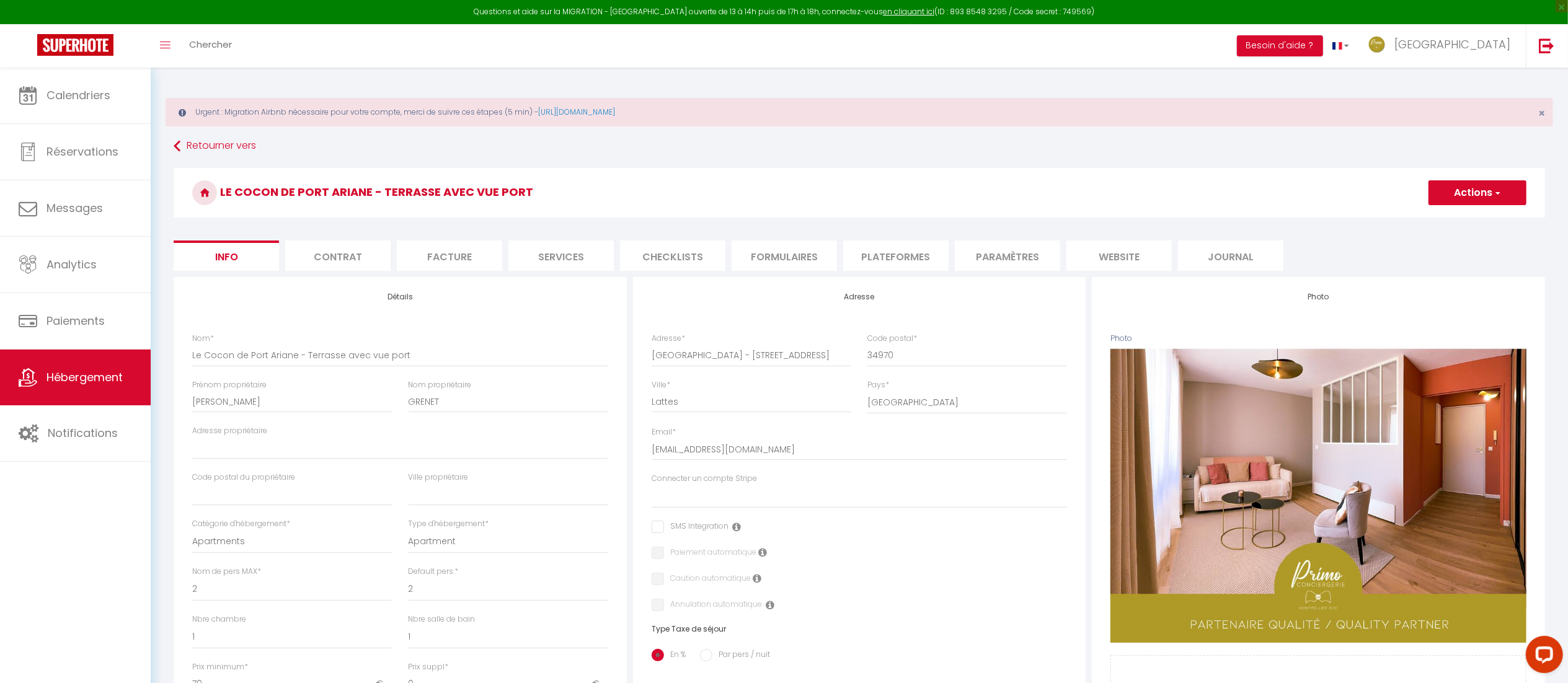
click at [1478, 192] on button "Actions" at bounding box center [1477, 193] width 98 height 25
click at [1441, 217] on input "Enregistrer" at bounding box center [1428, 219] width 46 height 12
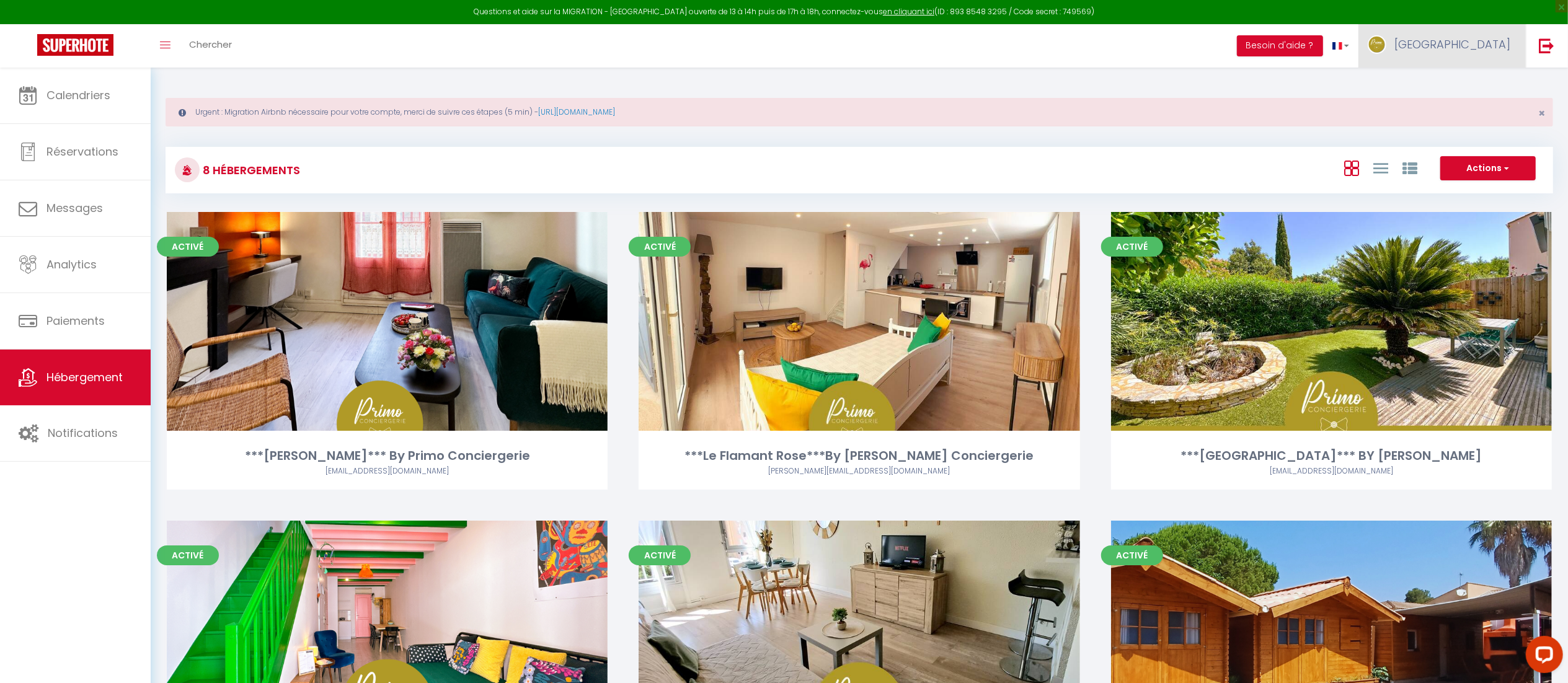
click at [1483, 46] on span "[GEOGRAPHIC_DATA]" at bounding box center [1452, 44] width 116 height 15
click at [1466, 84] on link "Paramètres" at bounding box center [1476, 86] width 92 height 21
select select "fr"
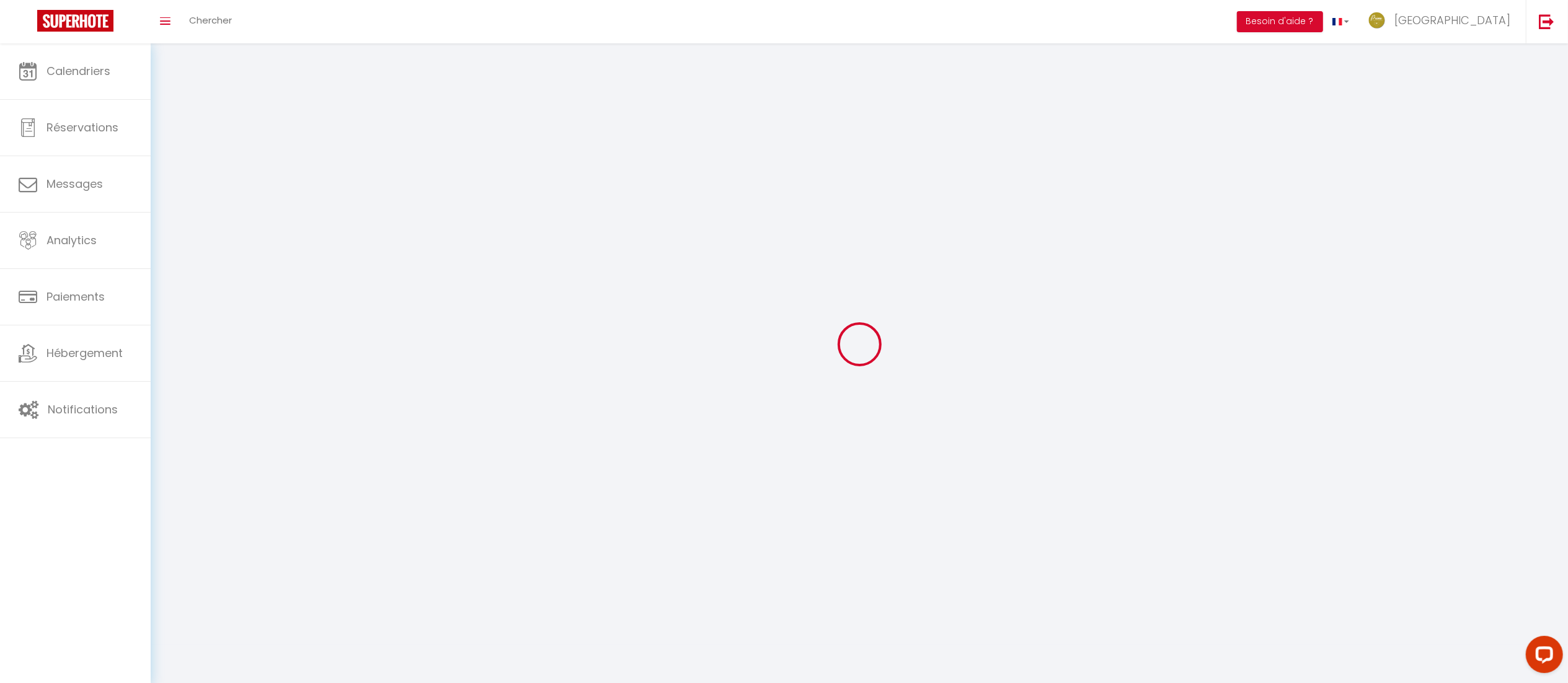
type input "[GEOGRAPHIC_DATA]"
type input "Primo Conciergerie"
type input "0631447117"
type input "[STREET_ADDRESS]"
type input "75009"
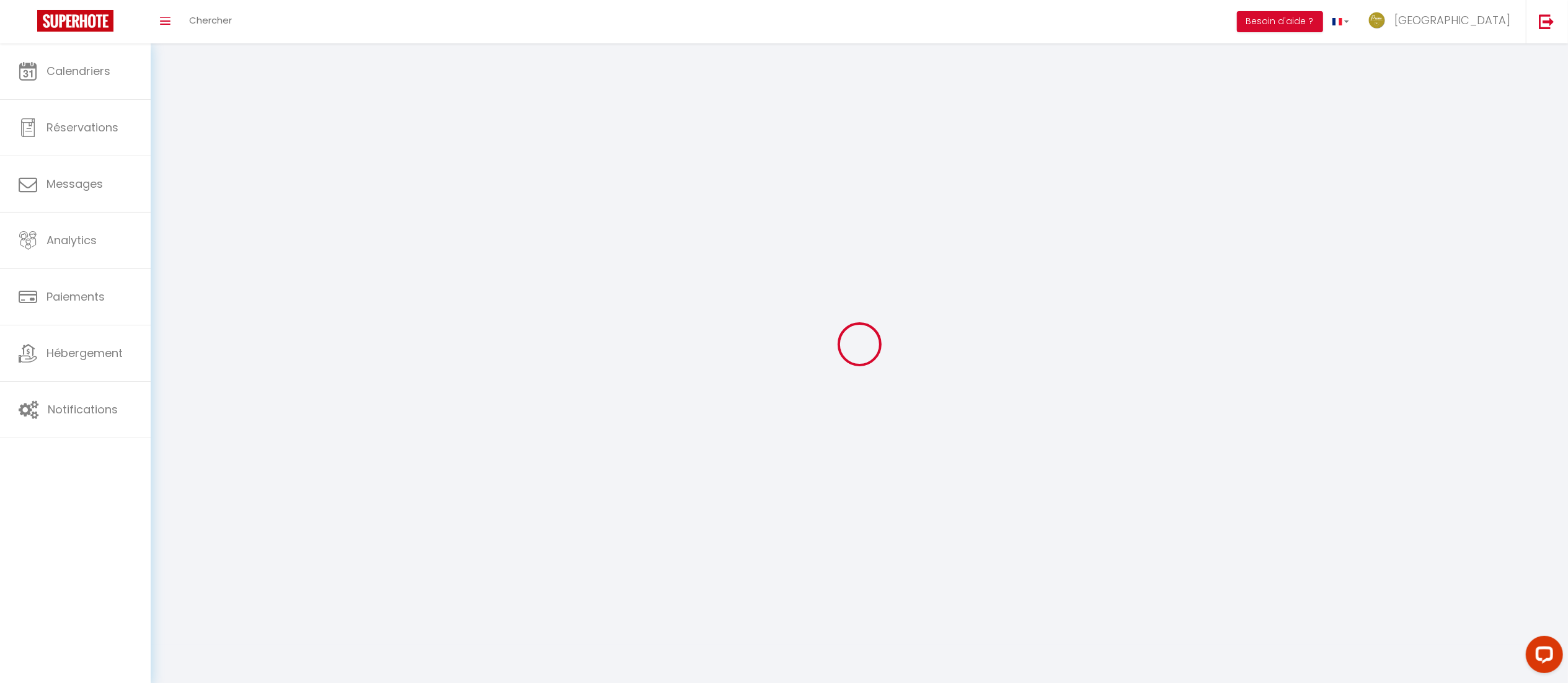
type input "[GEOGRAPHIC_DATA]"
type input "359kdISKXv6lt1PmiQVppuxMM"
type input "XoC7JPTQsexEl5mQTVXp1Uas6"
type input "[URL][DOMAIN_NAME]"
type input "359kdISKXv6lt1PmiQVppuxMM"
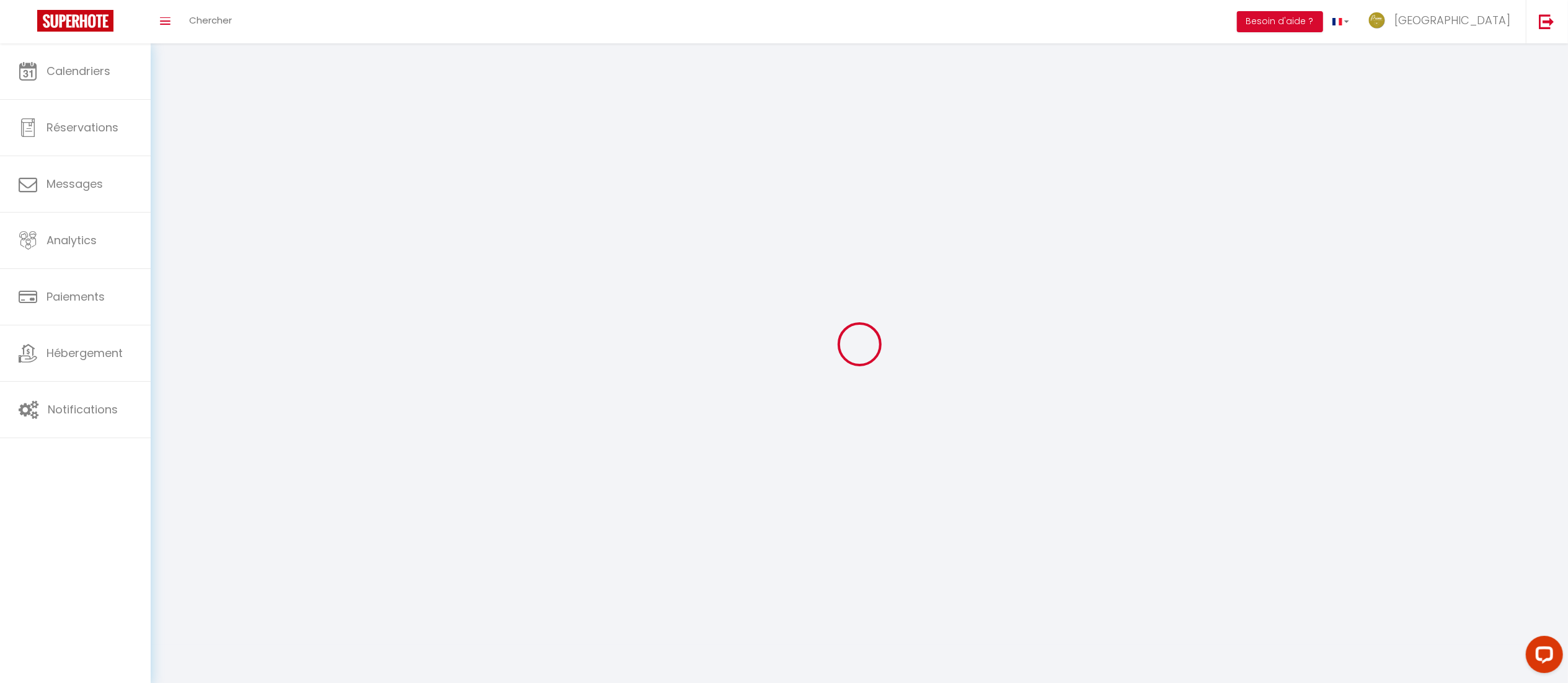
type input "XoC7JPTQsexEl5mQTVXp1Uas6"
type input "[URL][DOMAIN_NAME]"
select select "28"
select select "fr"
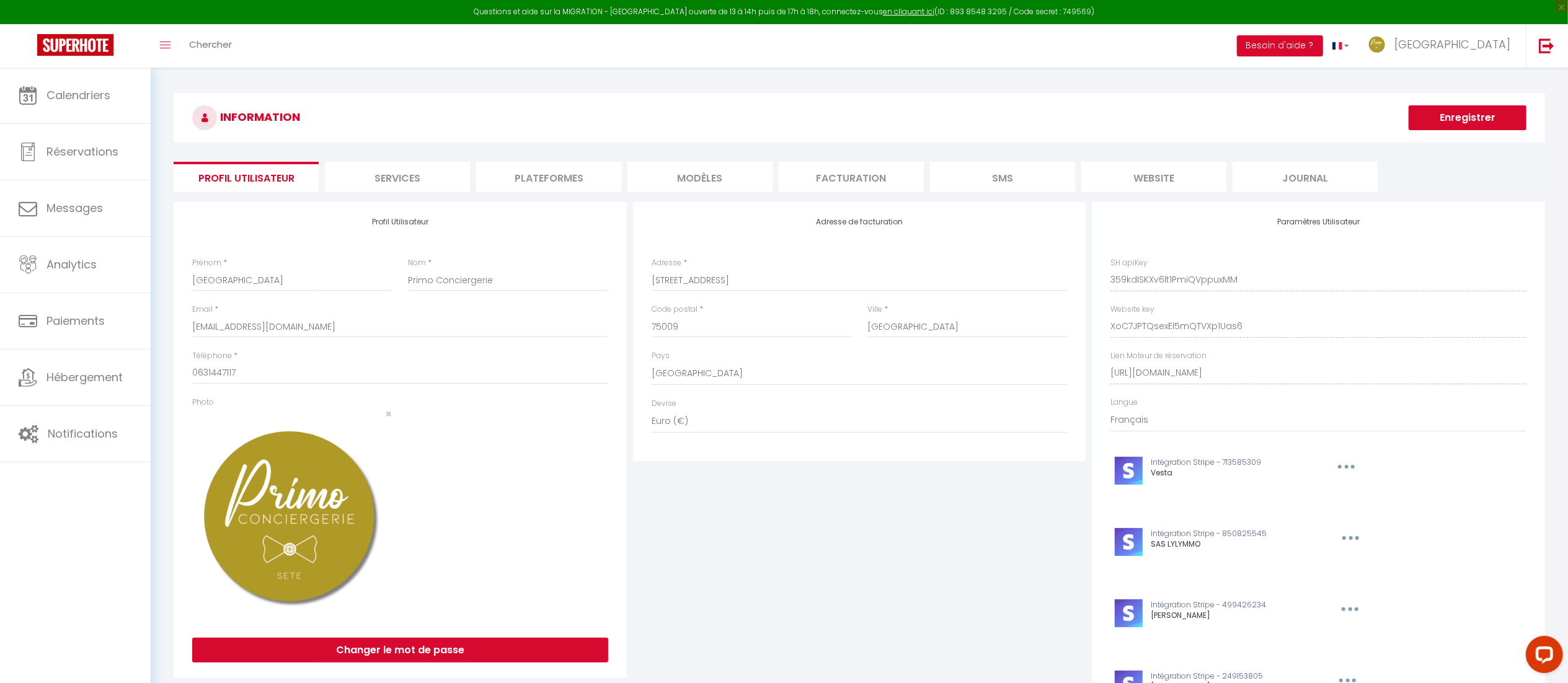
click at [567, 185] on li "Plateformes" at bounding box center [549, 177] width 145 height 31
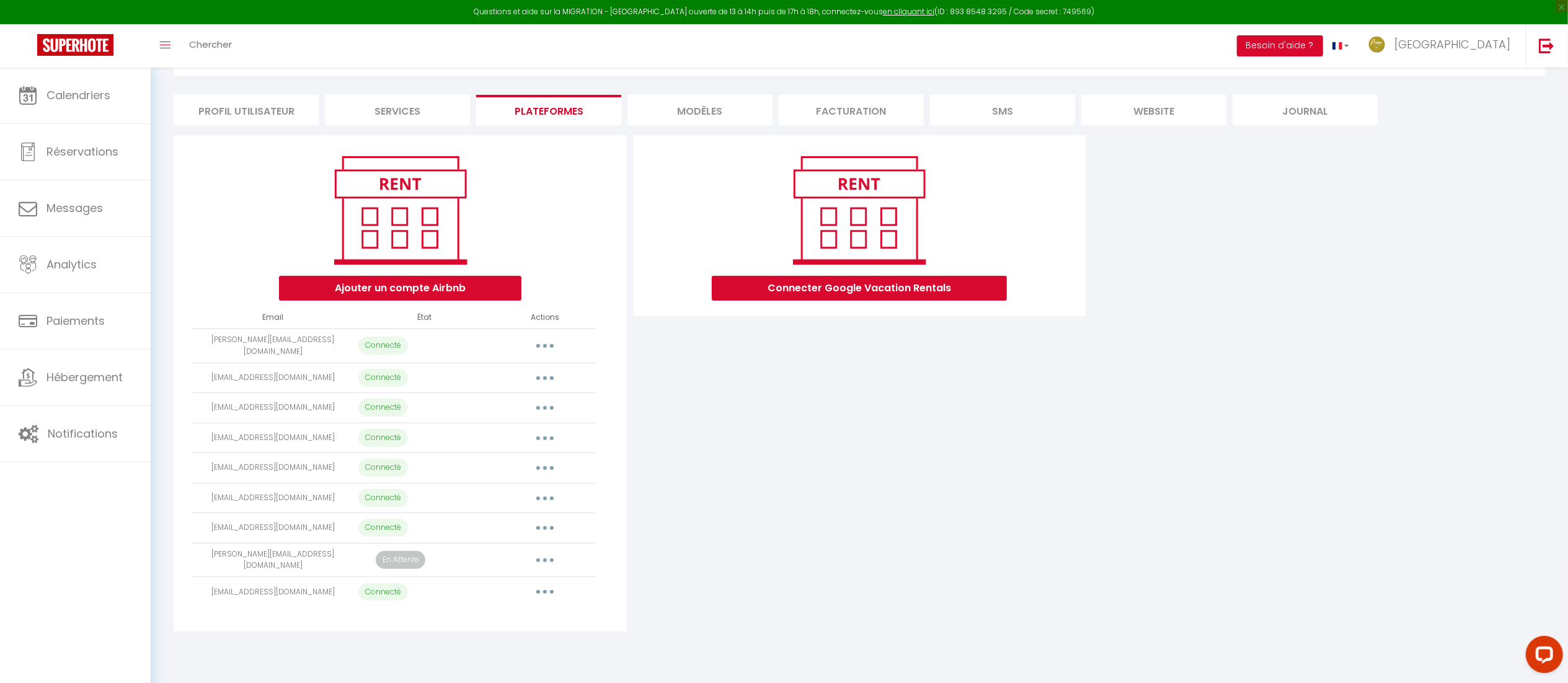
scroll to position [68, 0]
